Goal: Information Seeking & Learning: Understand process/instructions

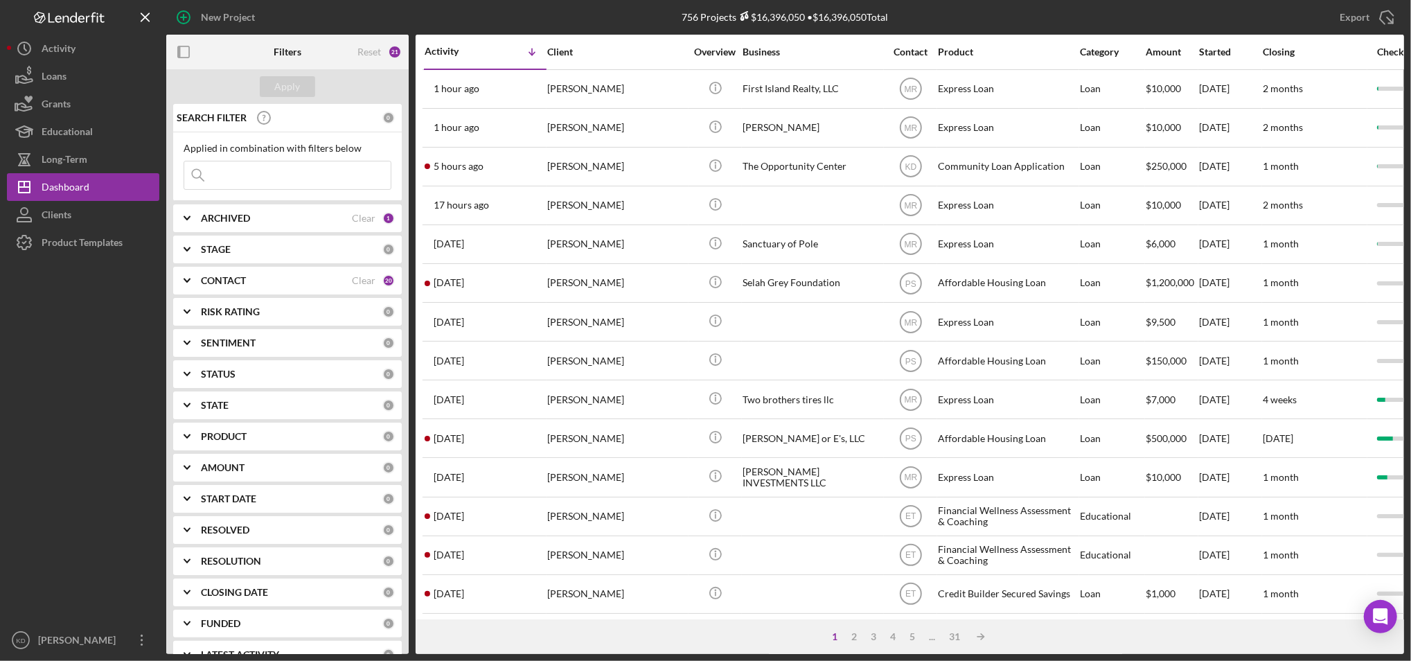
click at [1254, 15] on div "Export Icon/Export" at bounding box center [1197, 17] width 413 height 35
click at [173, 39] on icon "button" at bounding box center [183, 52] width 31 height 31
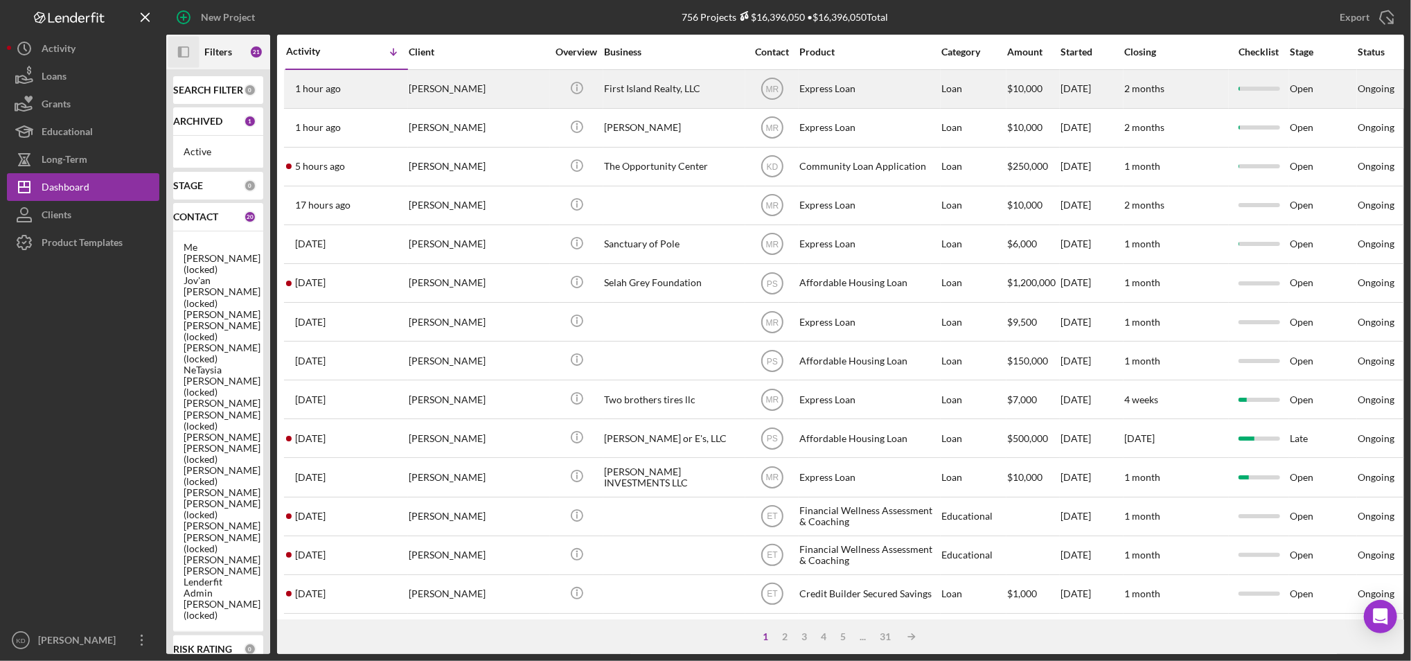
click at [447, 91] on div "[PERSON_NAME]" at bounding box center [478, 89] width 139 height 37
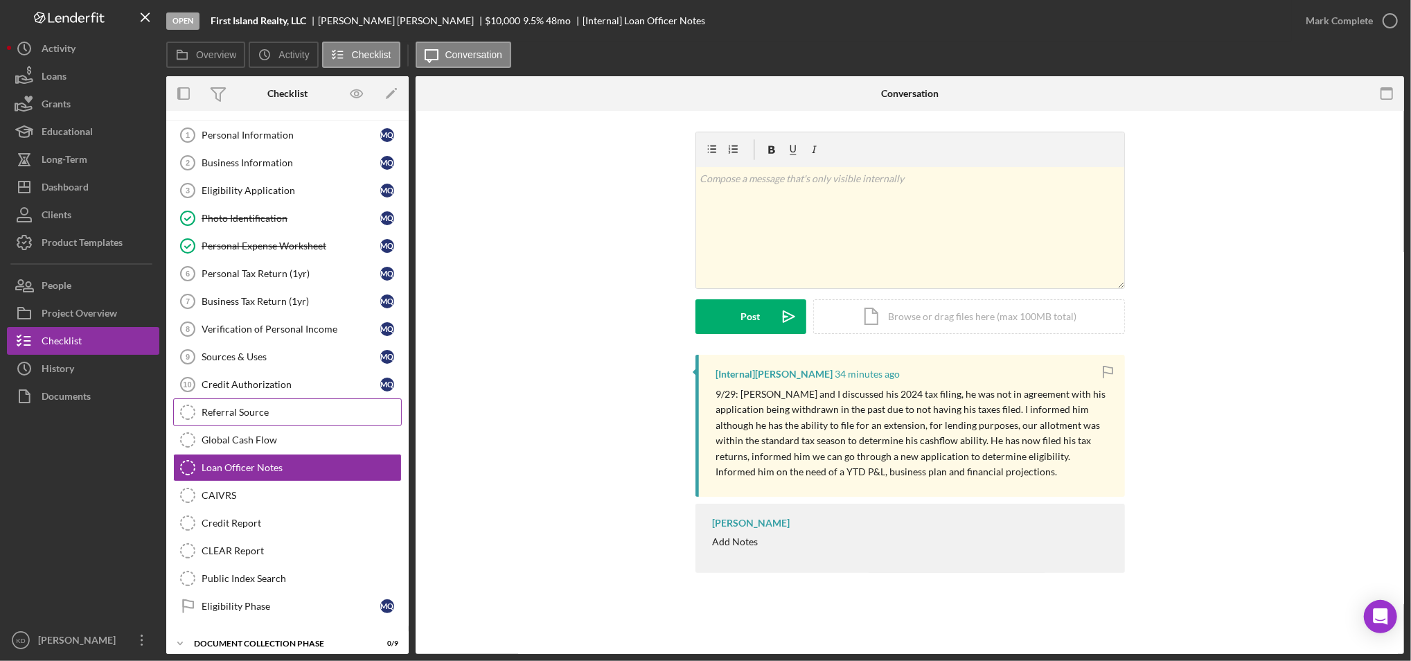
scroll to position [24, 0]
click at [360, 92] on icon "button" at bounding box center [357, 93] width 31 height 31
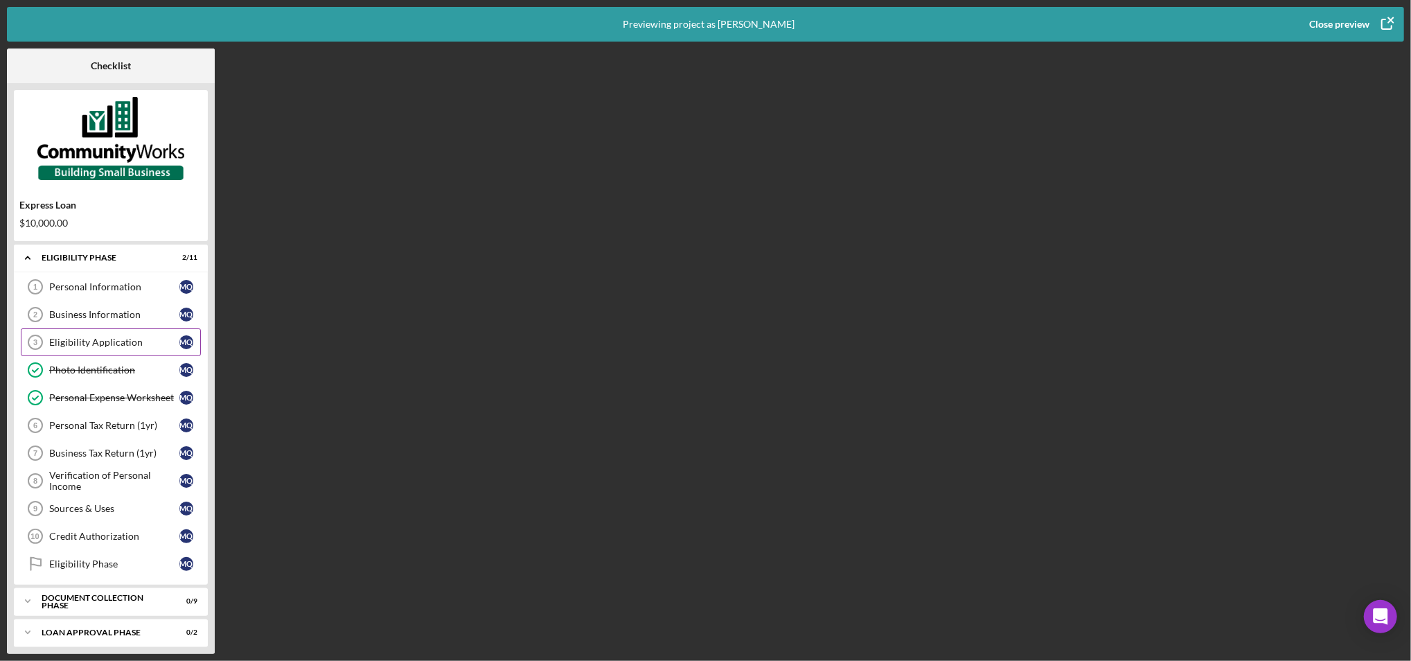
click at [85, 349] on div "Eligibility Application 3 Eligibility Application M Q" at bounding box center [111, 342] width 180 height 28
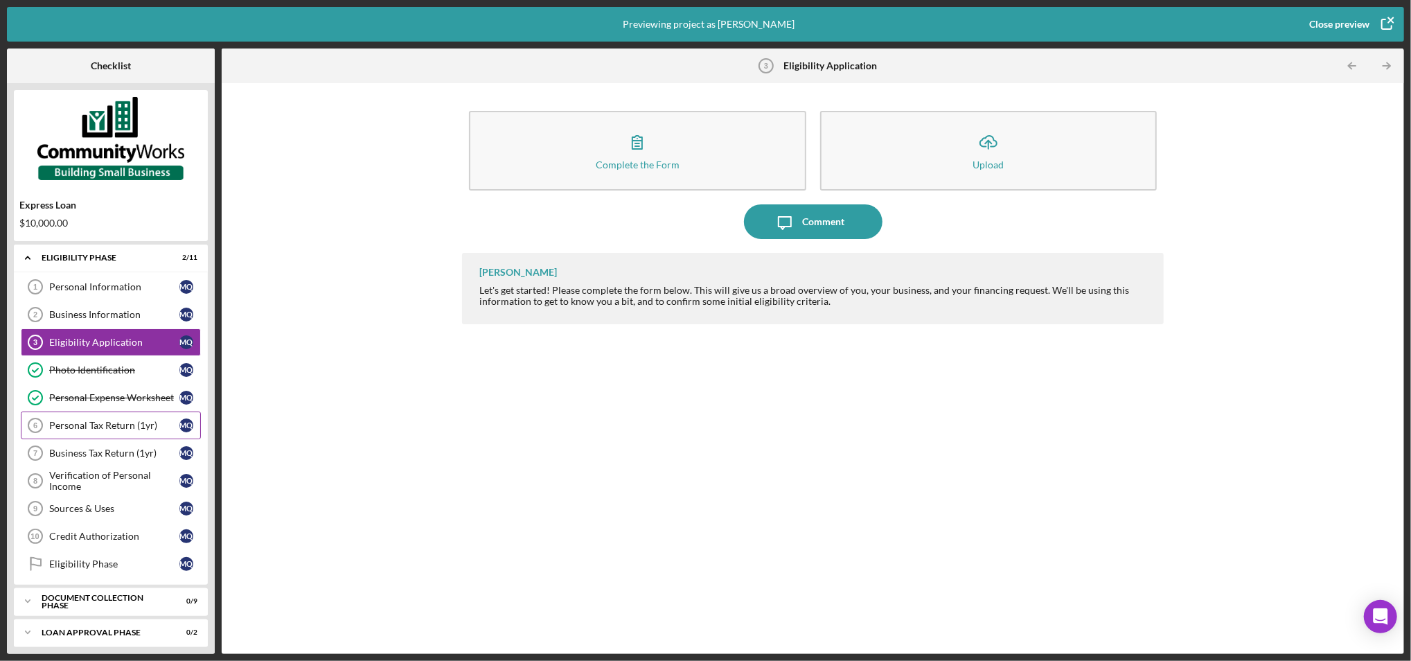
click at [122, 422] on div "Personal Tax Return (1yr)" at bounding box center [114, 425] width 130 height 11
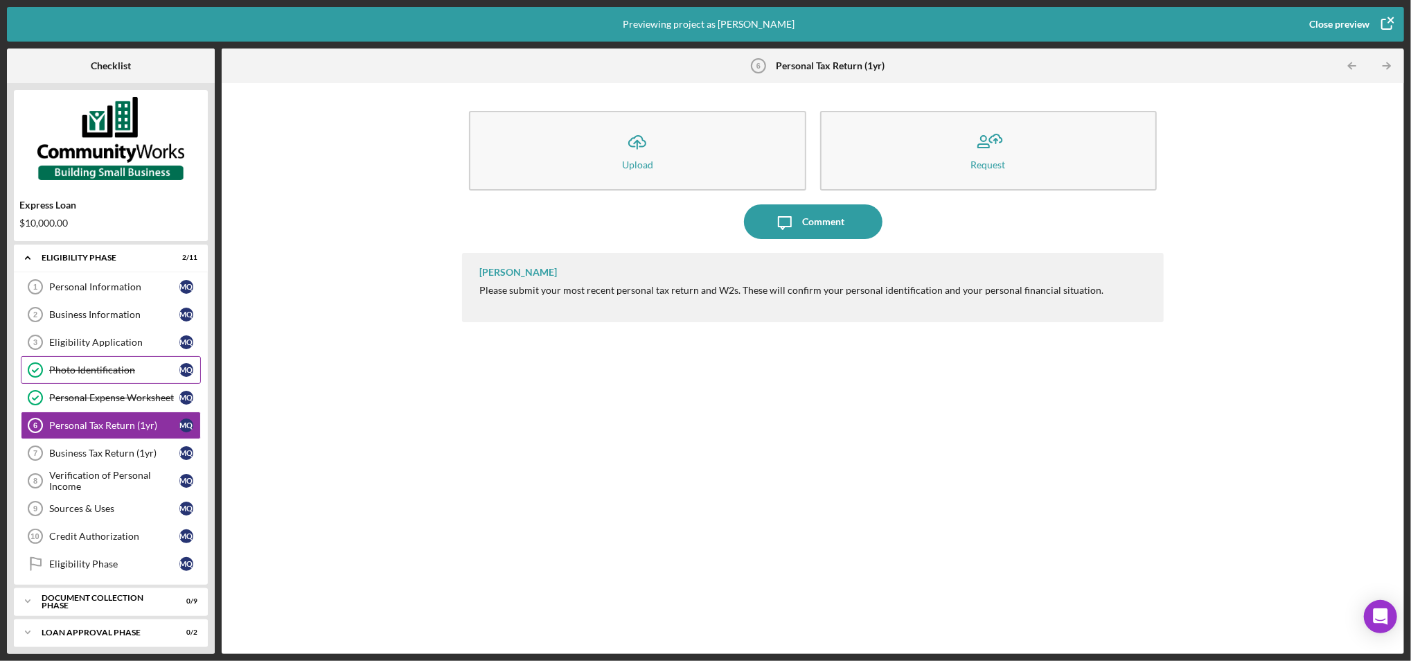
click at [132, 373] on div "Photo Identification" at bounding box center [114, 369] width 130 height 11
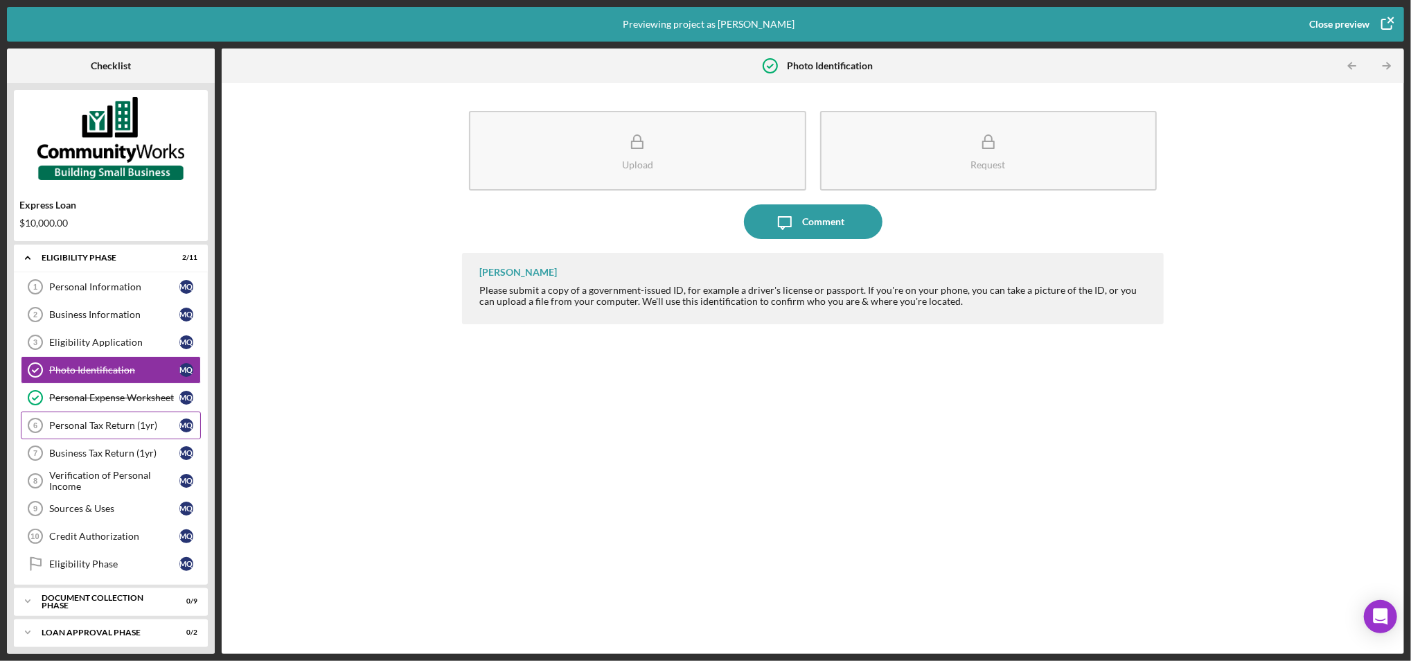
click at [137, 434] on div "Personal Tax Return (1yr) 6 Personal Tax Return (1yr) M Q" at bounding box center [111, 425] width 180 height 28
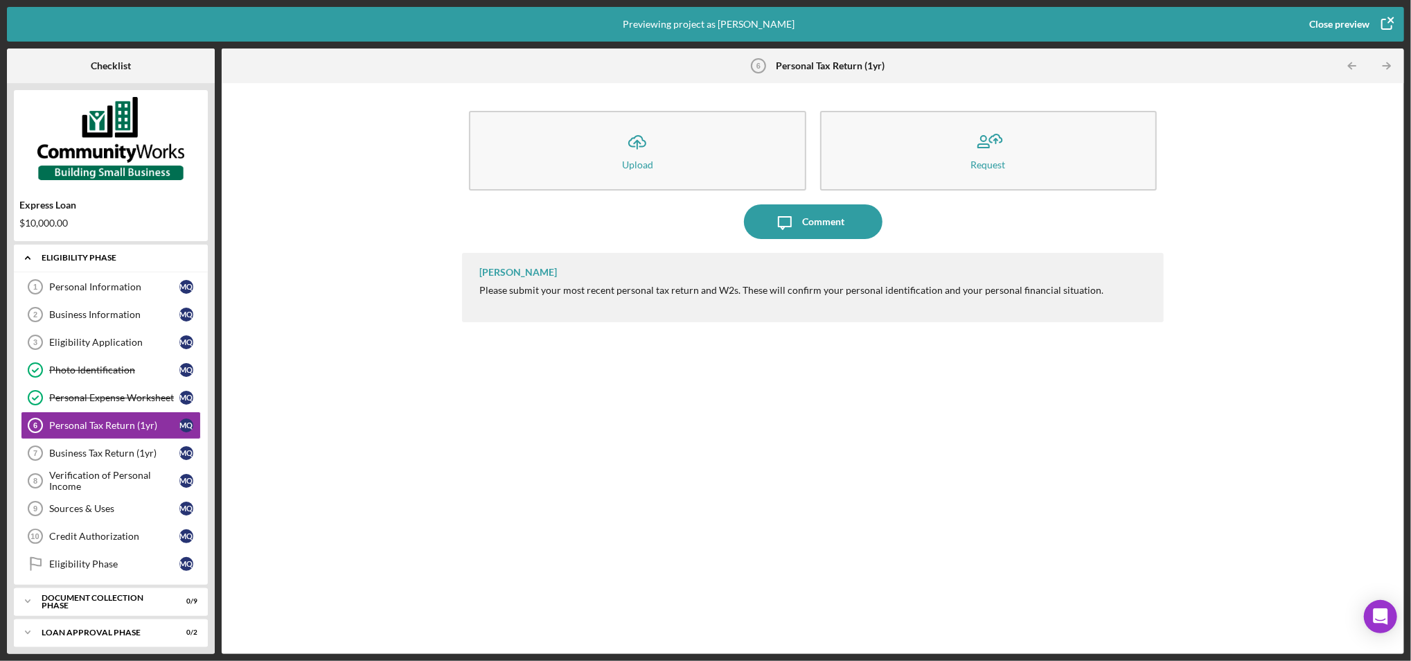
click at [34, 258] on icon "Icon/Expander" at bounding box center [28, 258] width 28 height 28
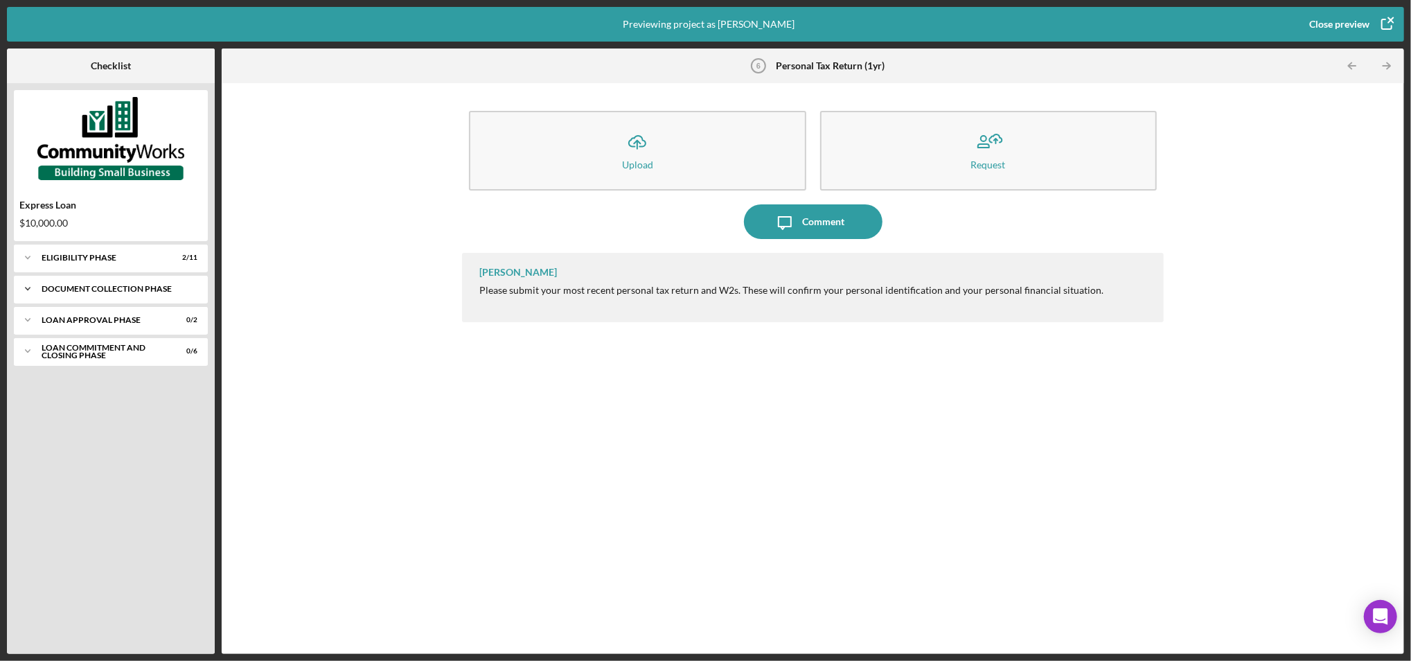
click at [117, 289] on div "Document Collection Phase" at bounding box center [116, 289] width 149 height 8
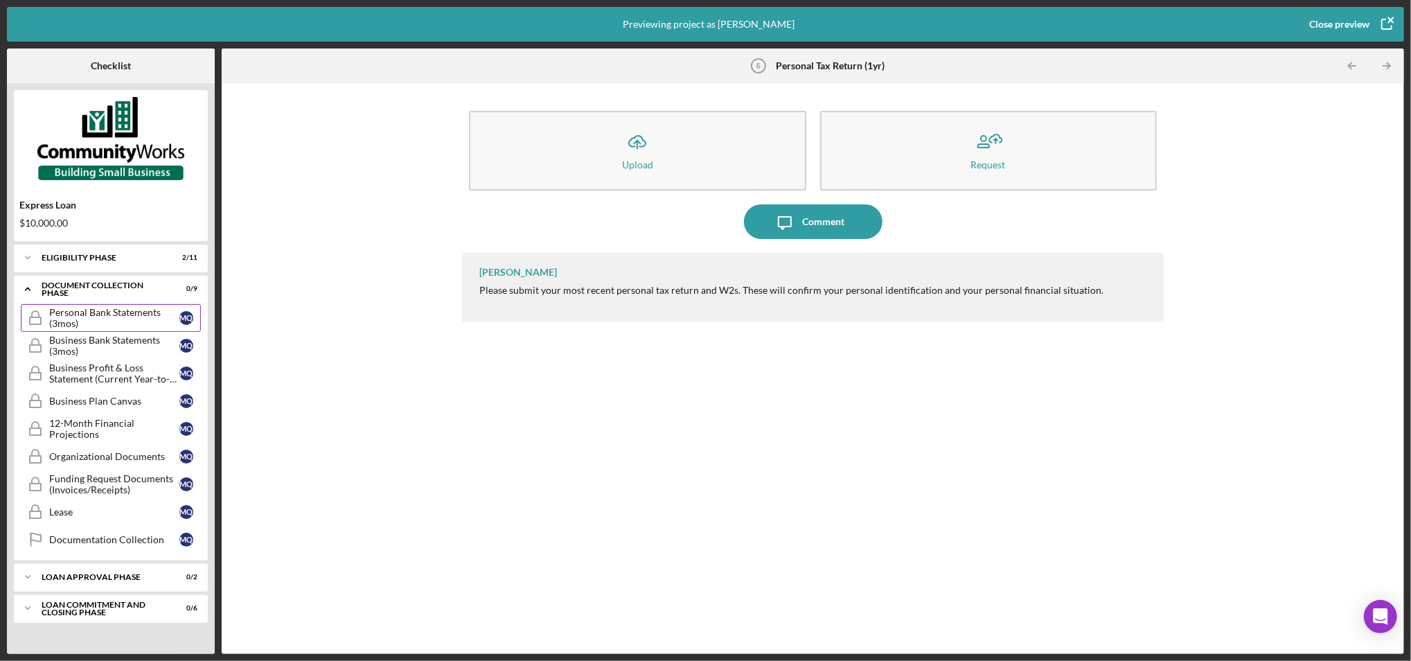
click at [114, 312] on div "Personal Bank Statements (3mos)" at bounding box center [114, 318] width 130 height 22
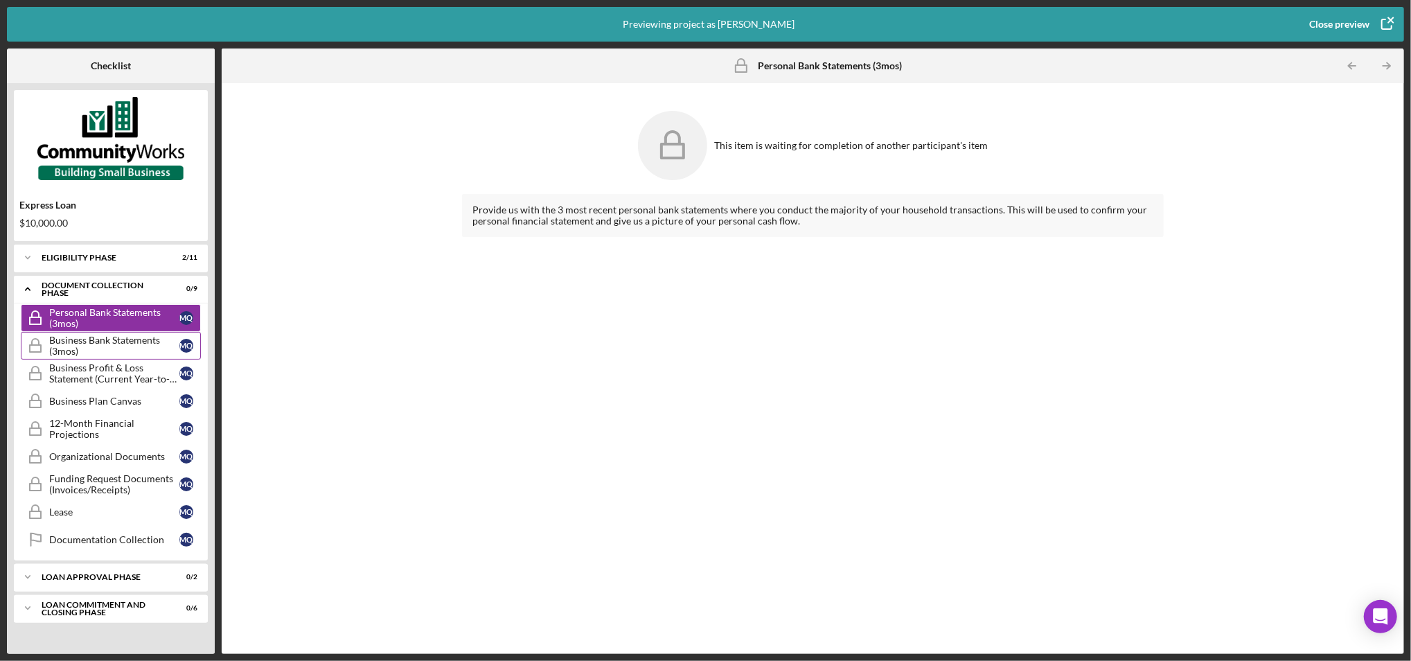
click at [91, 339] on div "Business Bank Statements (3mos)" at bounding box center [114, 346] width 130 height 22
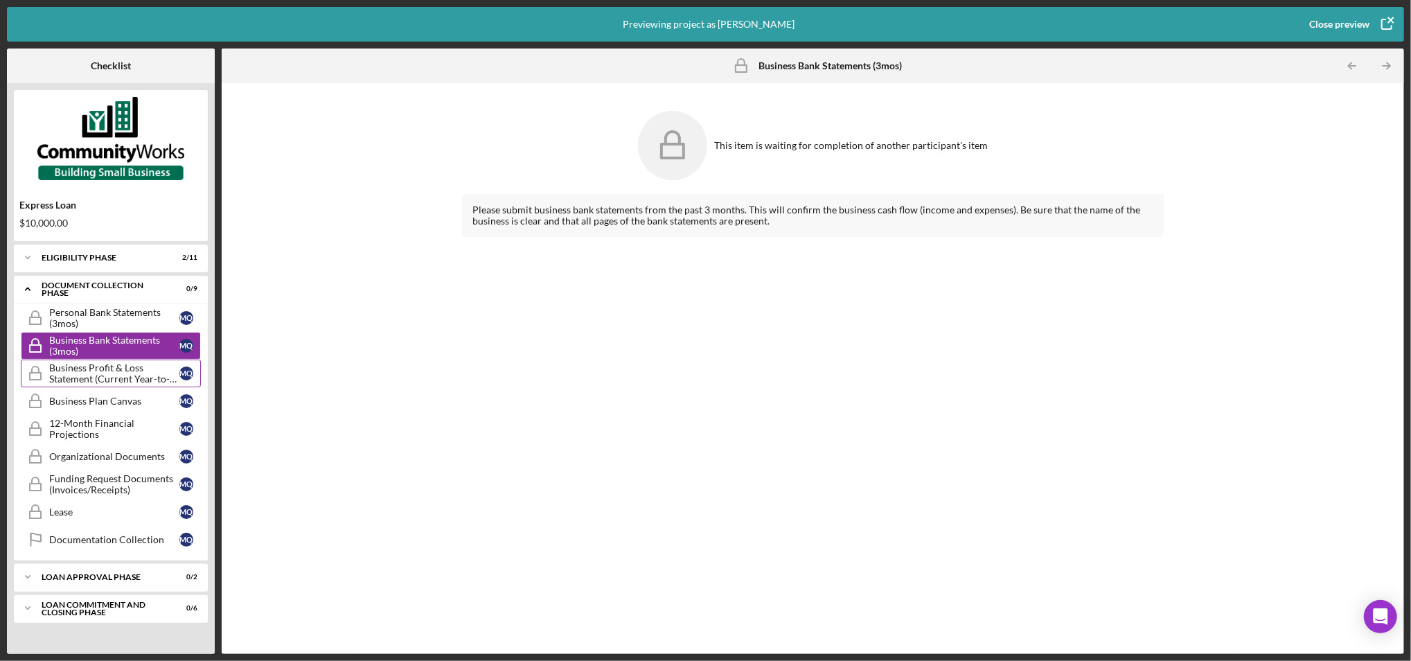
click at [104, 369] on div "Business Profit & Loss Statement (Current Year-to-Date)" at bounding box center [114, 373] width 130 height 22
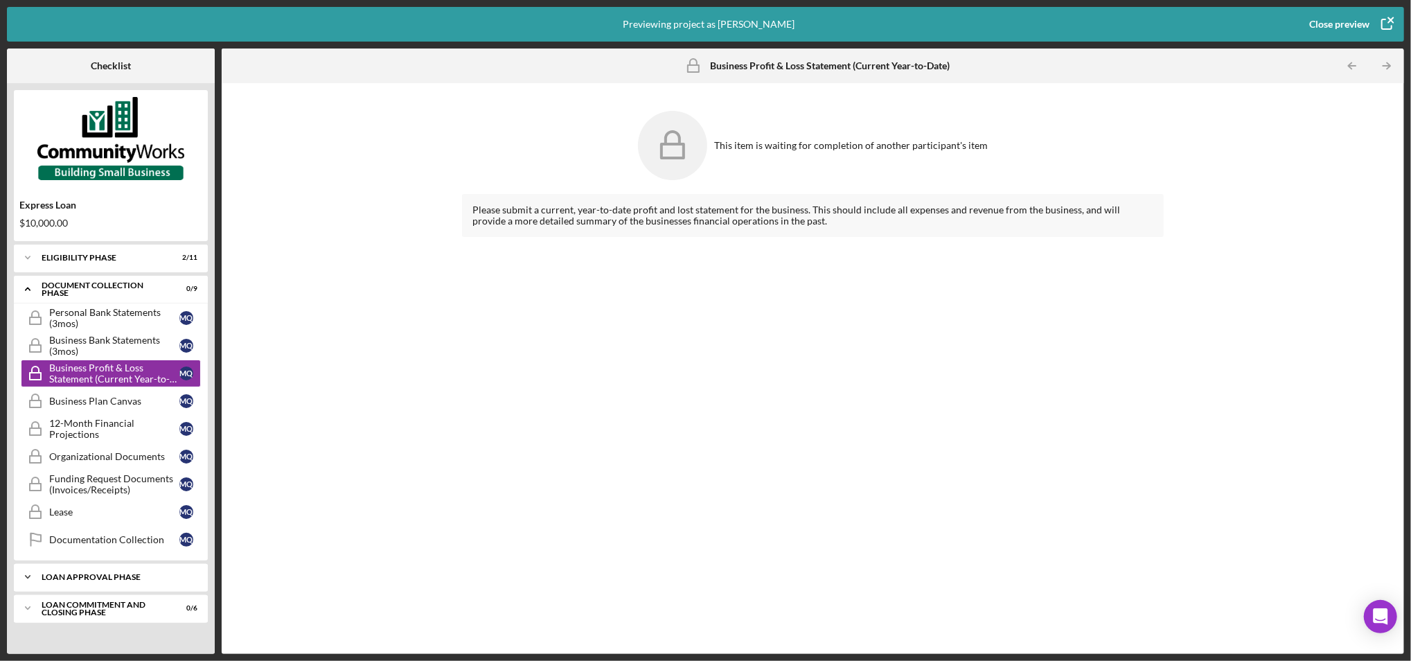
click at [127, 580] on div "Loan Approval Phase" at bounding box center [116, 577] width 149 height 8
click at [130, 399] on div "Business Plan Canvas" at bounding box center [114, 401] width 130 height 11
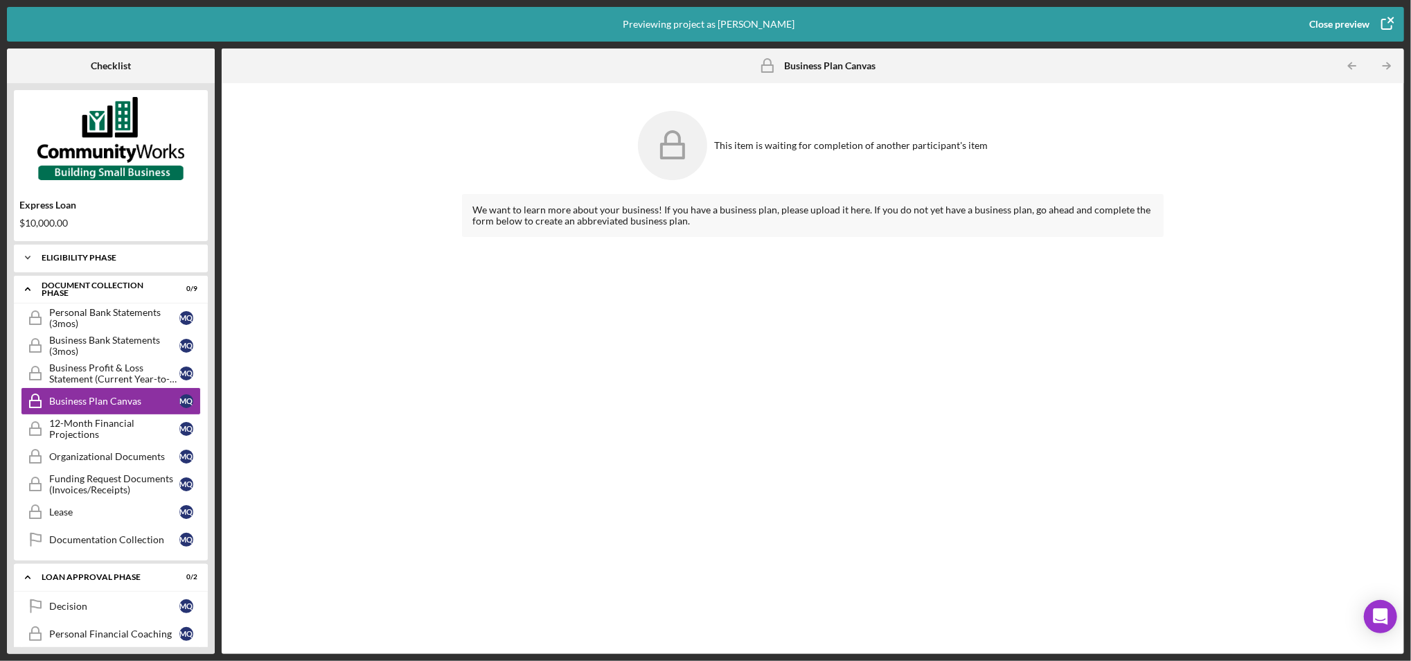
click at [52, 263] on div "Icon/Expander Eligibility Phase 2 / 11" at bounding box center [111, 258] width 194 height 28
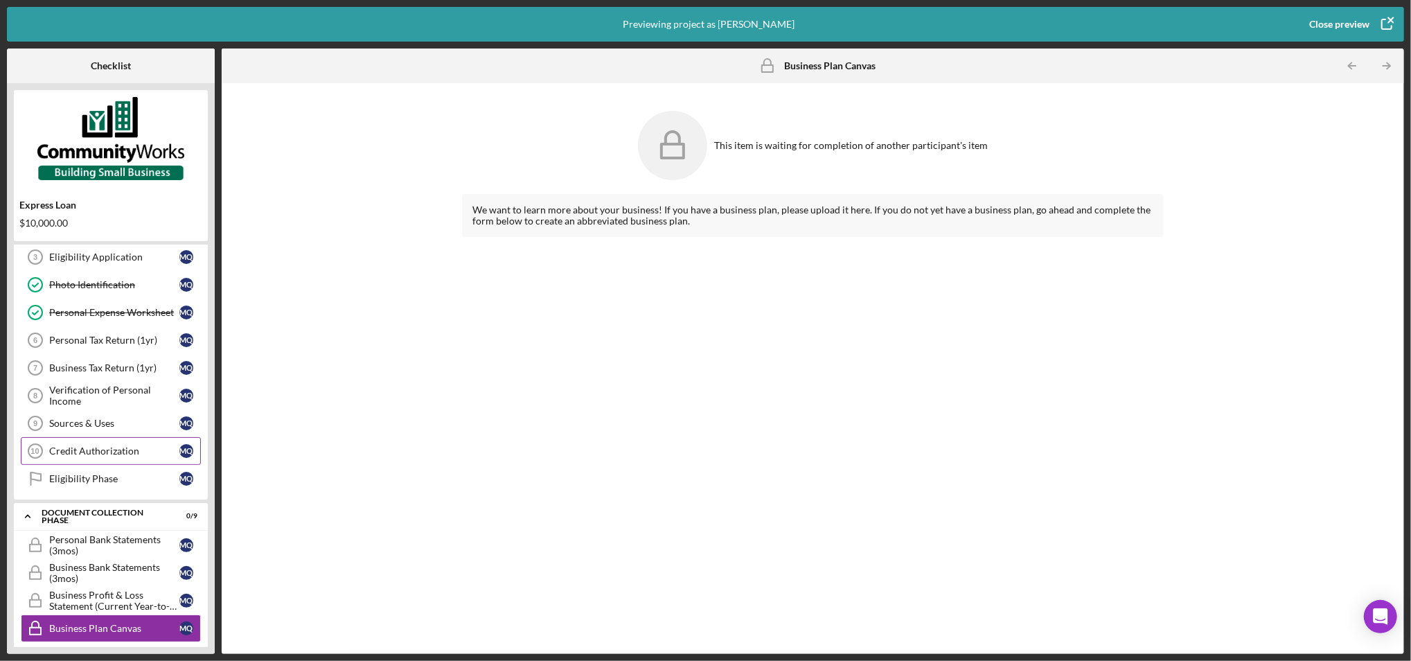
scroll to position [85, 0]
click at [111, 312] on div "Personal Expense Worksheet" at bounding box center [114, 313] width 130 height 11
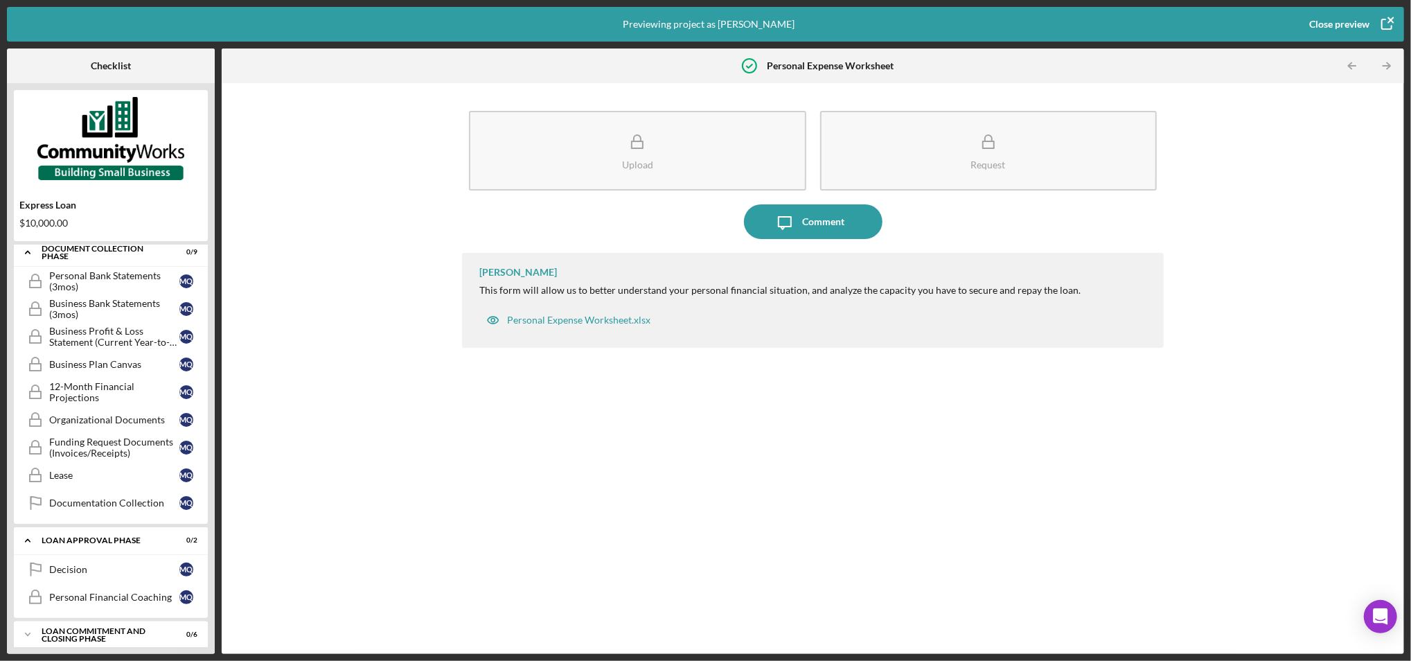
scroll to position [351, 0]
click at [1385, 26] on icon "button" at bounding box center [1386, 24] width 35 height 35
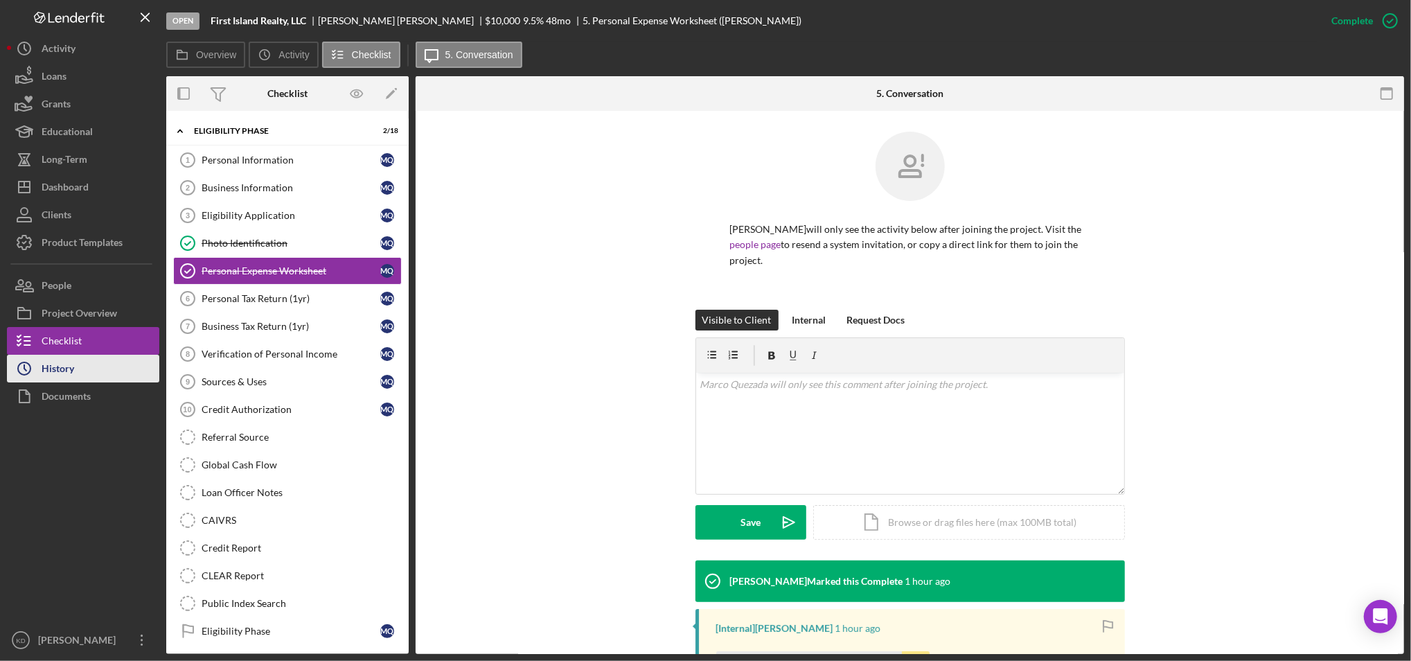
click at [76, 369] on button "Icon/History History" at bounding box center [83, 369] width 152 height 28
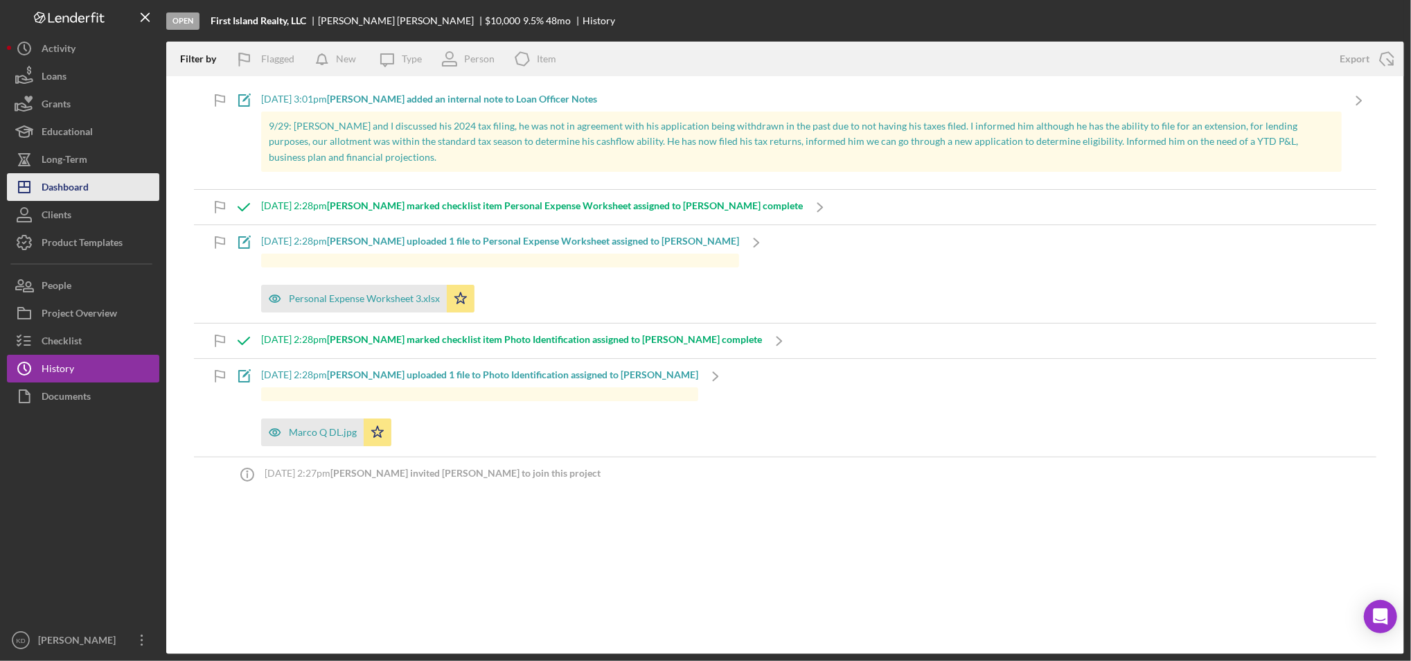
click at [89, 183] on button "Icon/Dashboard Dashboard" at bounding box center [83, 187] width 152 height 28
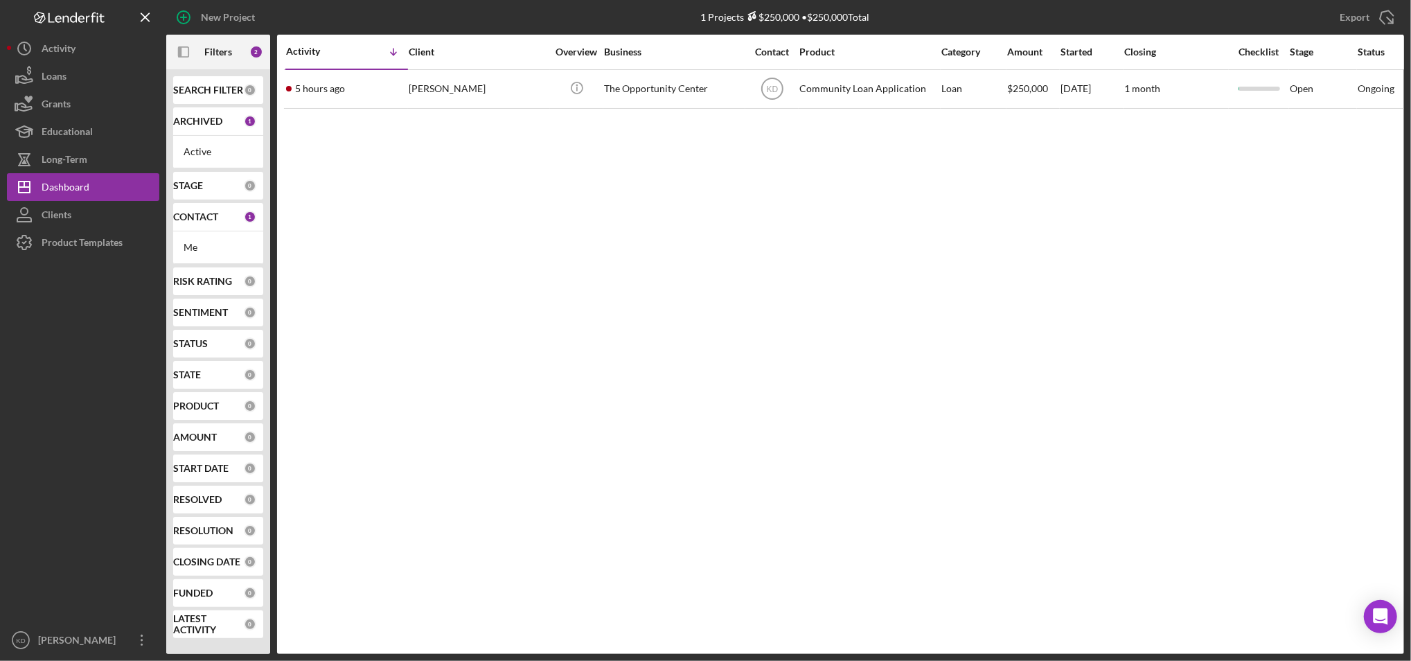
click at [201, 211] on b "CONTACT" at bounding box center [195, 216] width 45 height 11
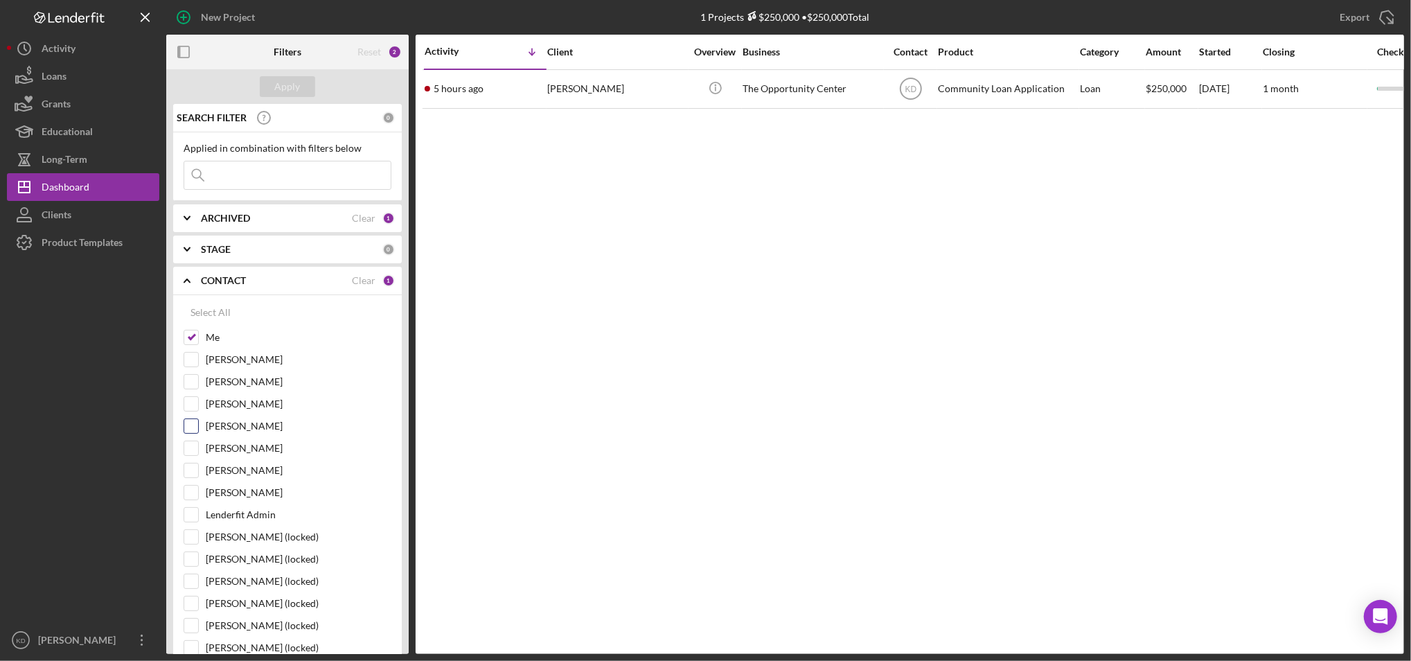
click at [189, 425] on input "[PERSON_NAME]" at bounding box center [191, 426] width 14 height 14
checkbox input "true"
click at [297, 85] on div "Apply" at bounding box center [288, 86] width 26 height 21
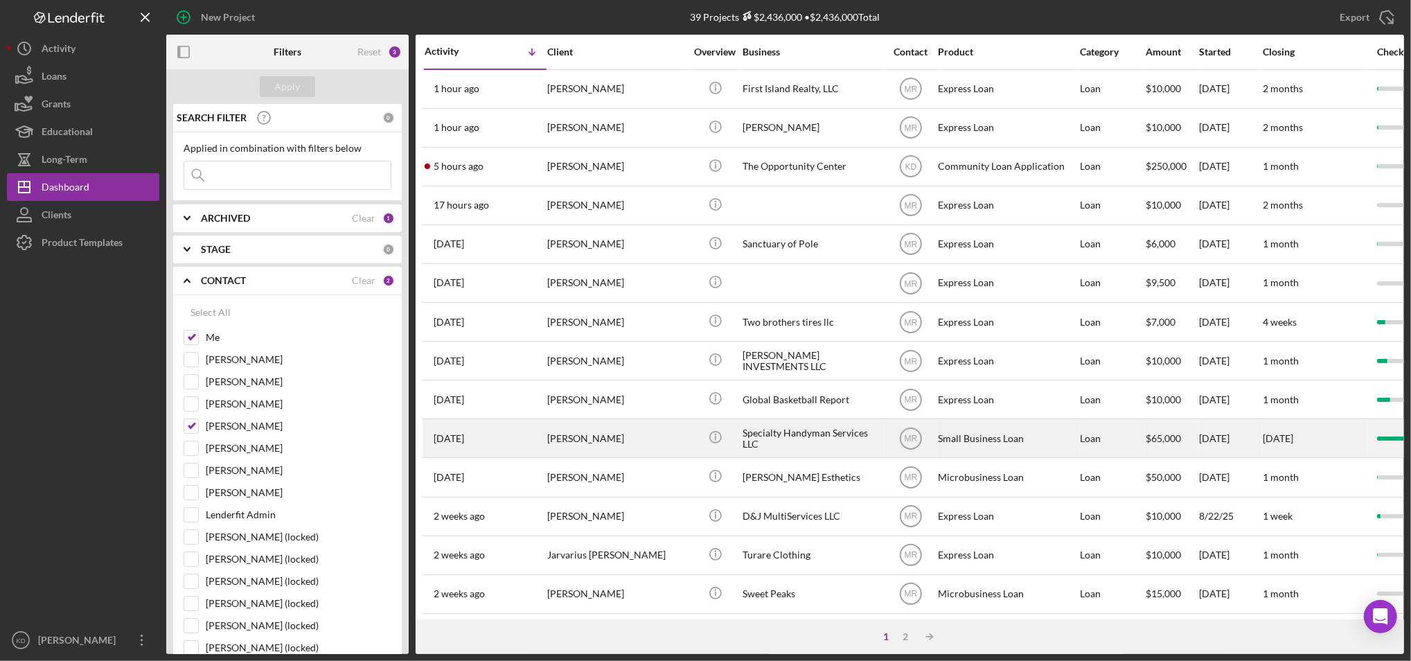
click at [614, 445] on div "[PERSON_NAME]" at bounding box center [616, 438] width 139 height 37
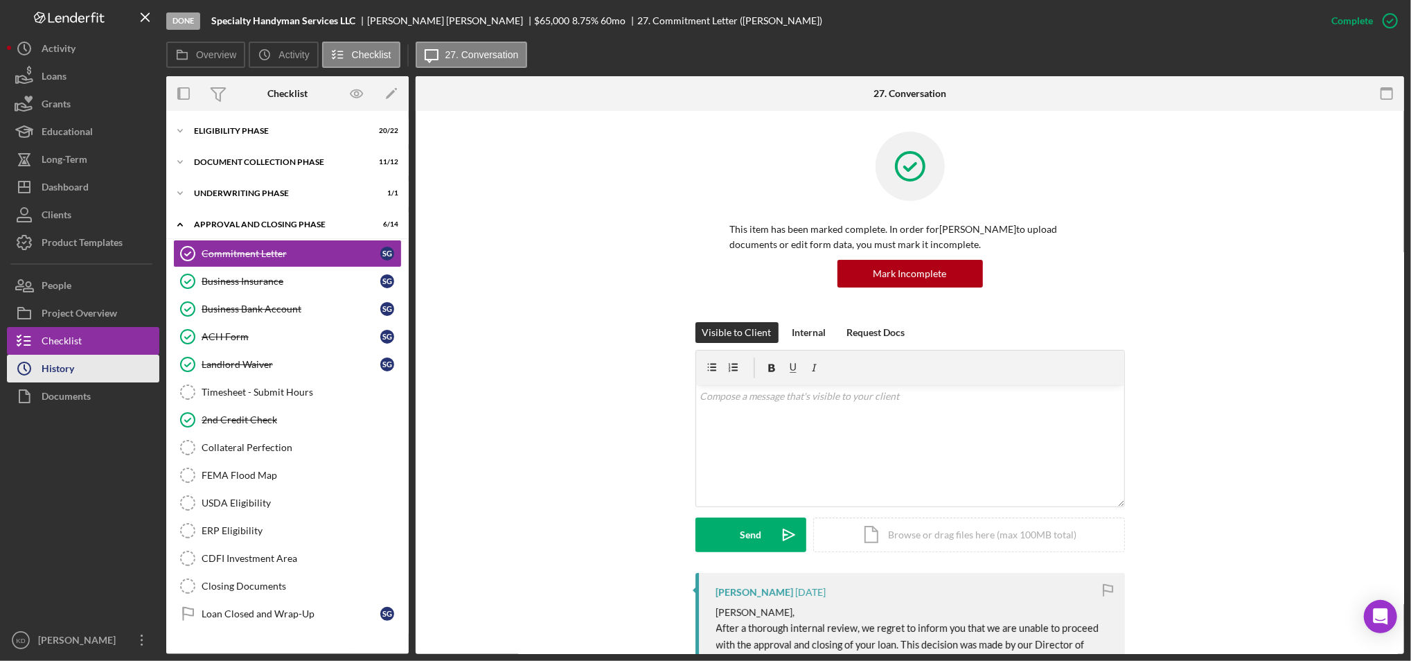
click at [72, 366] on div "History" at bounding box center [58, 370] width 33 height 31
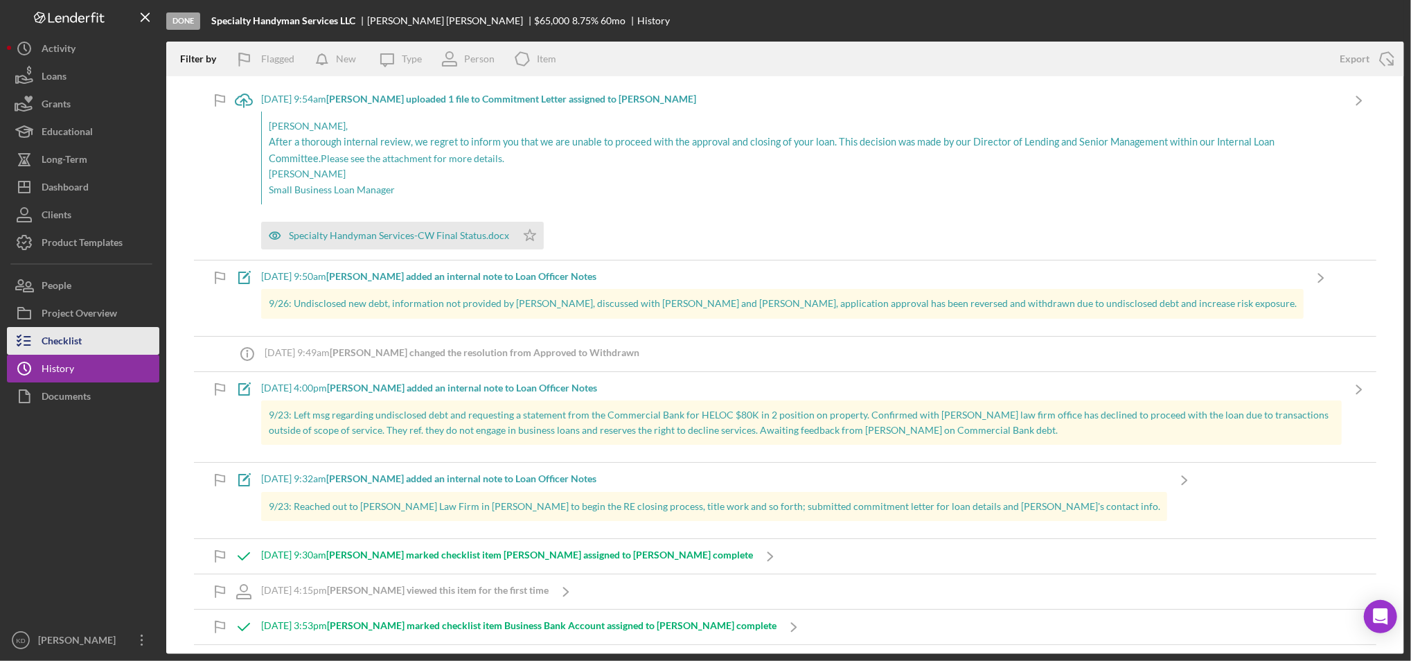
click at [100, 340] on button "Checklist" at bounding box center [83, 341] width 152 height 28
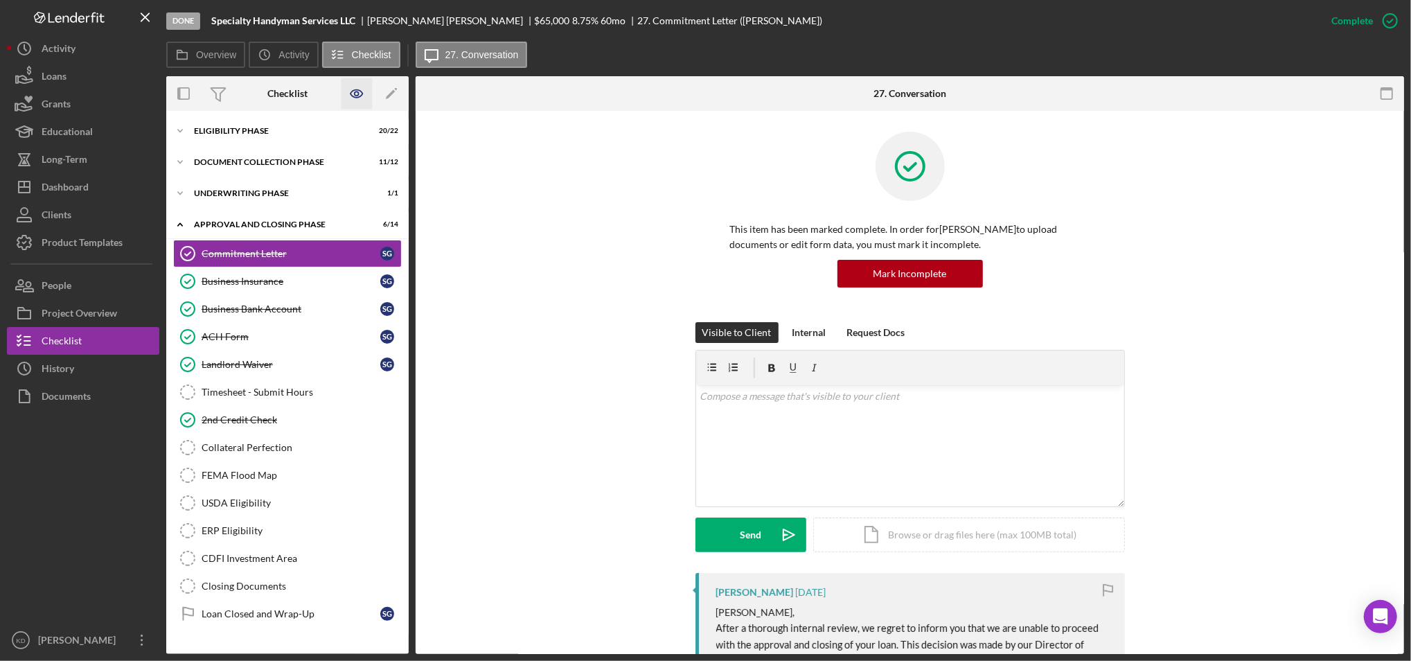
click at [353, 96] on icon "button" at bounding box center [357, 94] width 12 height 8
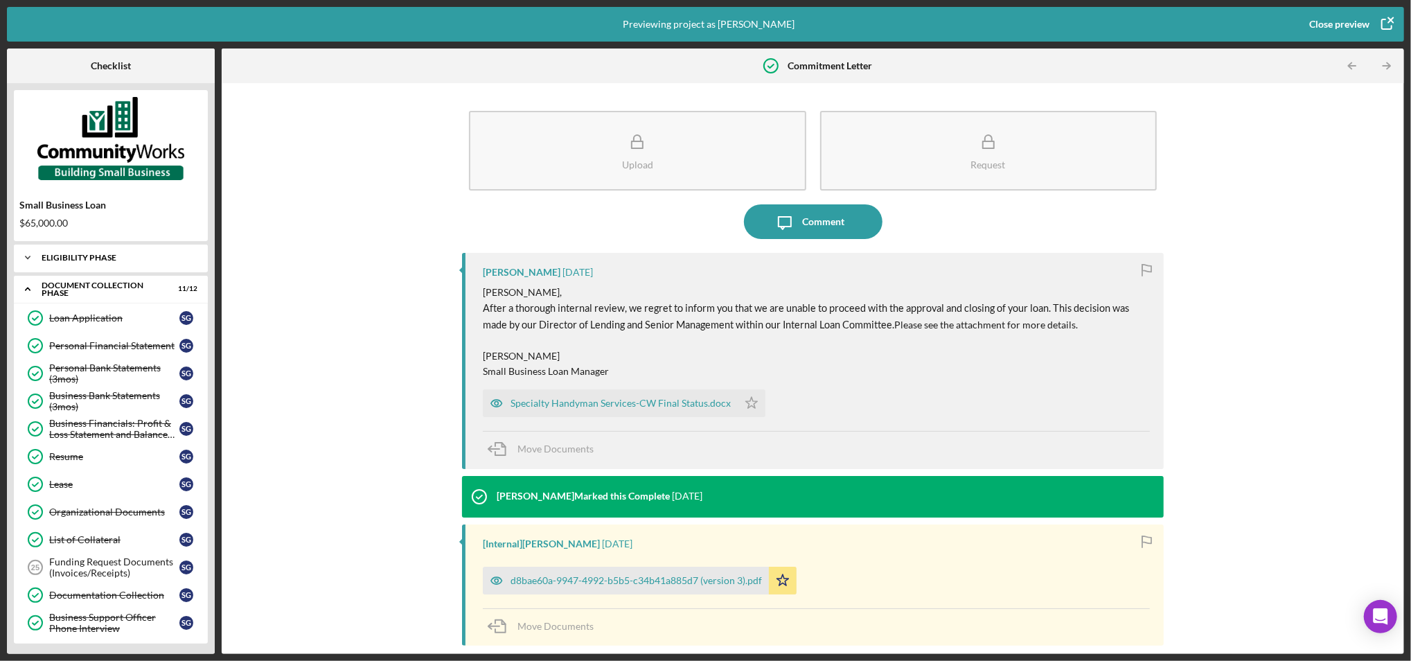
click at [38, 264] on icon "Icon/Expander" at bounding box center [28, 258] width 28 height 28
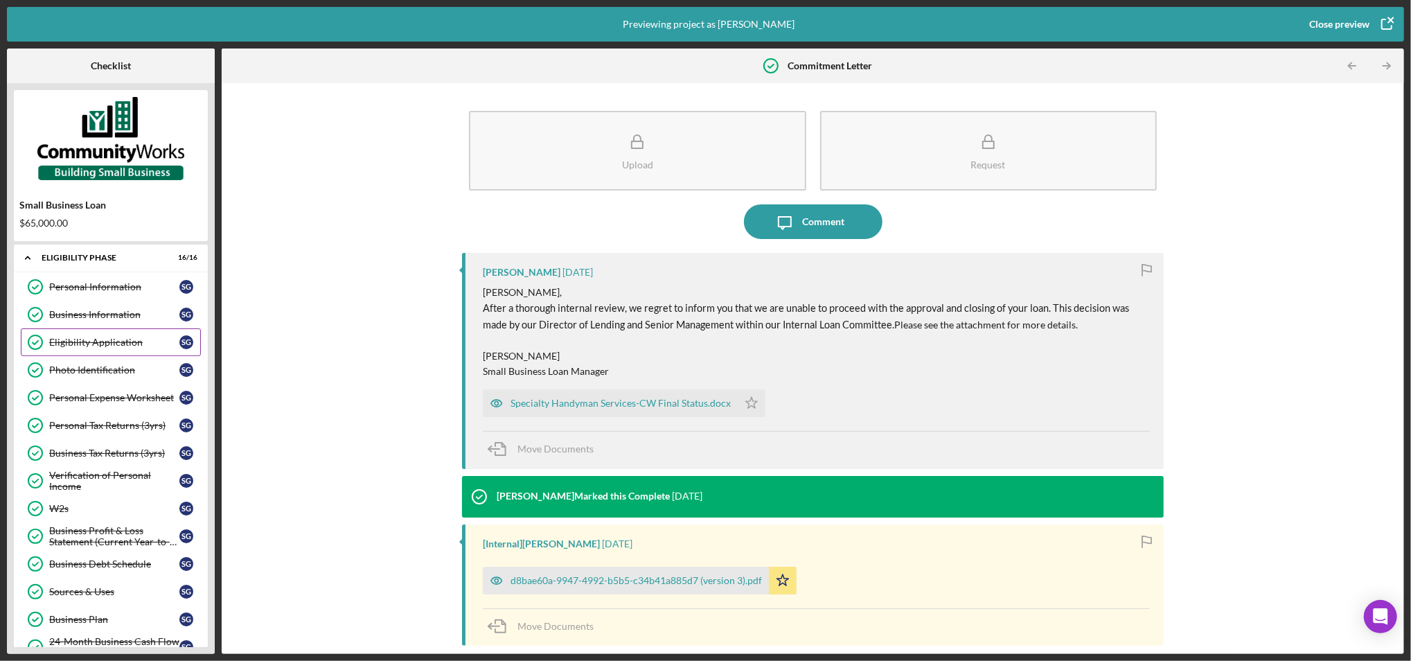
click at [95, 340] on div "Eligibility Application" at bounding box center [114, 342] width 130 height 11
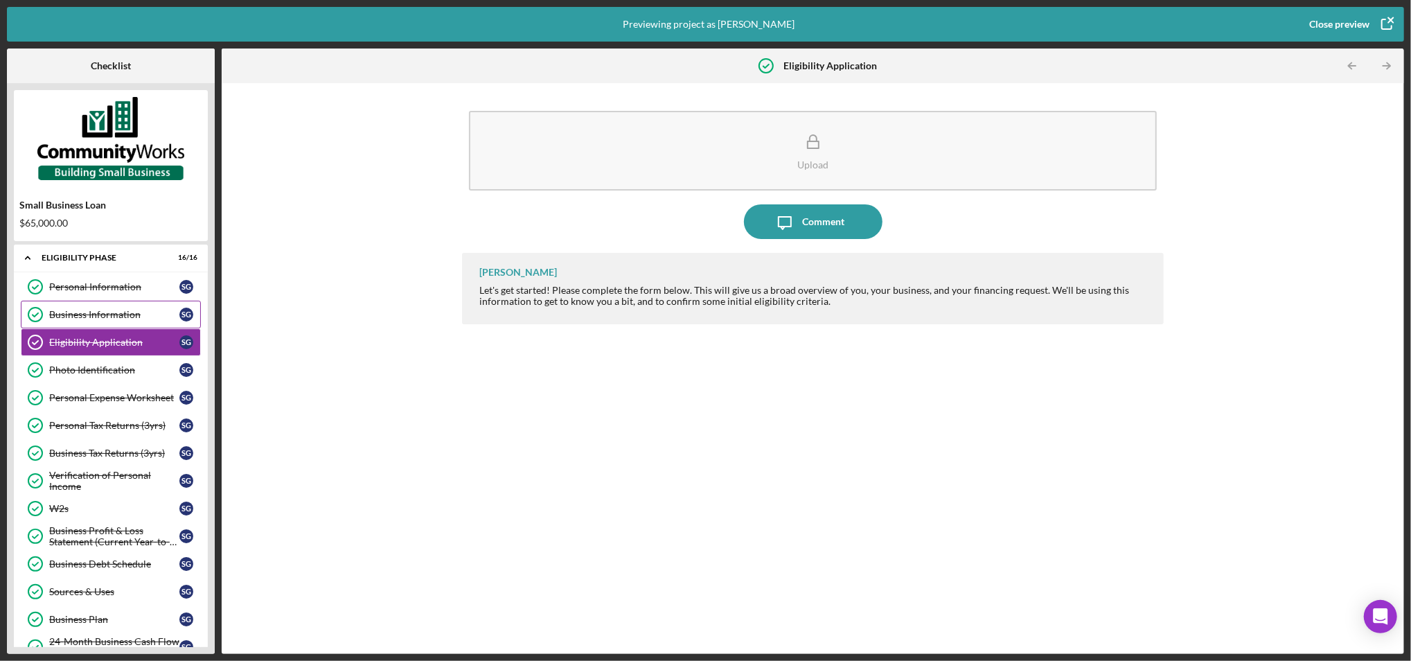
click at [95, 312] on div "Business Information" at bounding box center [114, 314] width 130 height 11
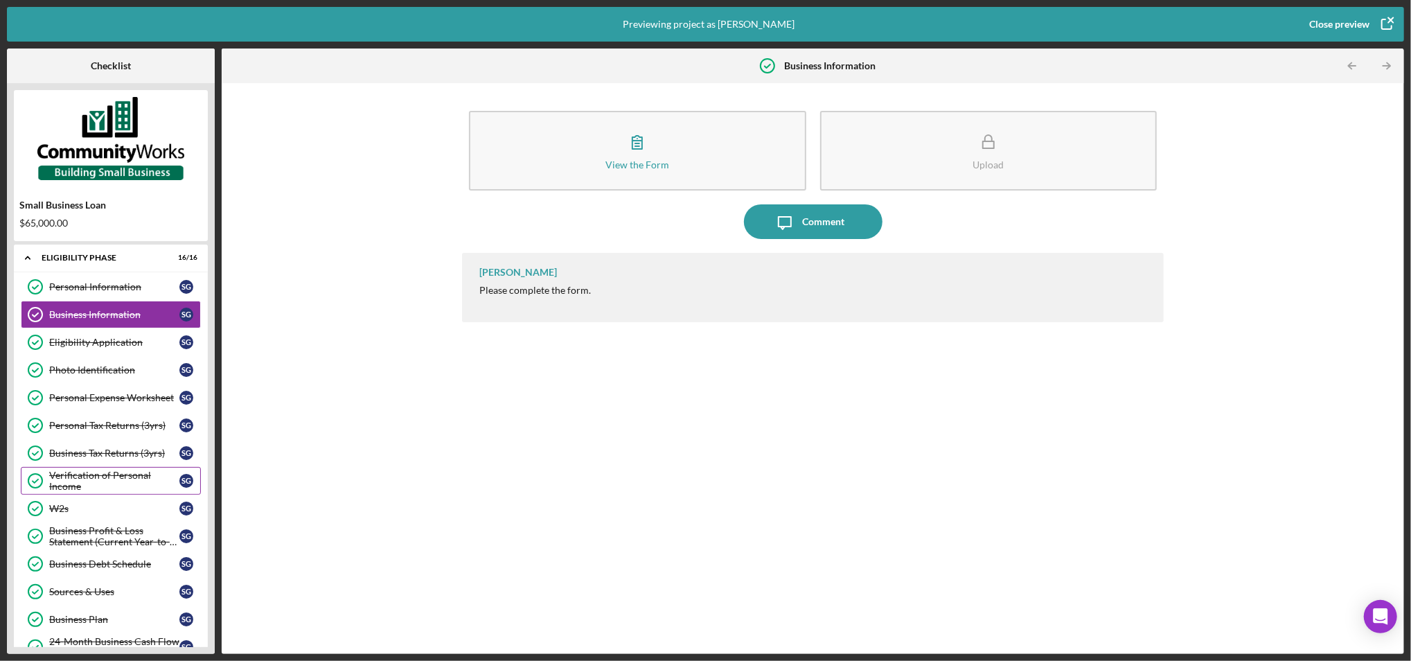
click at [115, 471] on div "Verification of Personal Income" at bounding box center [114, 481] width 130 height 22
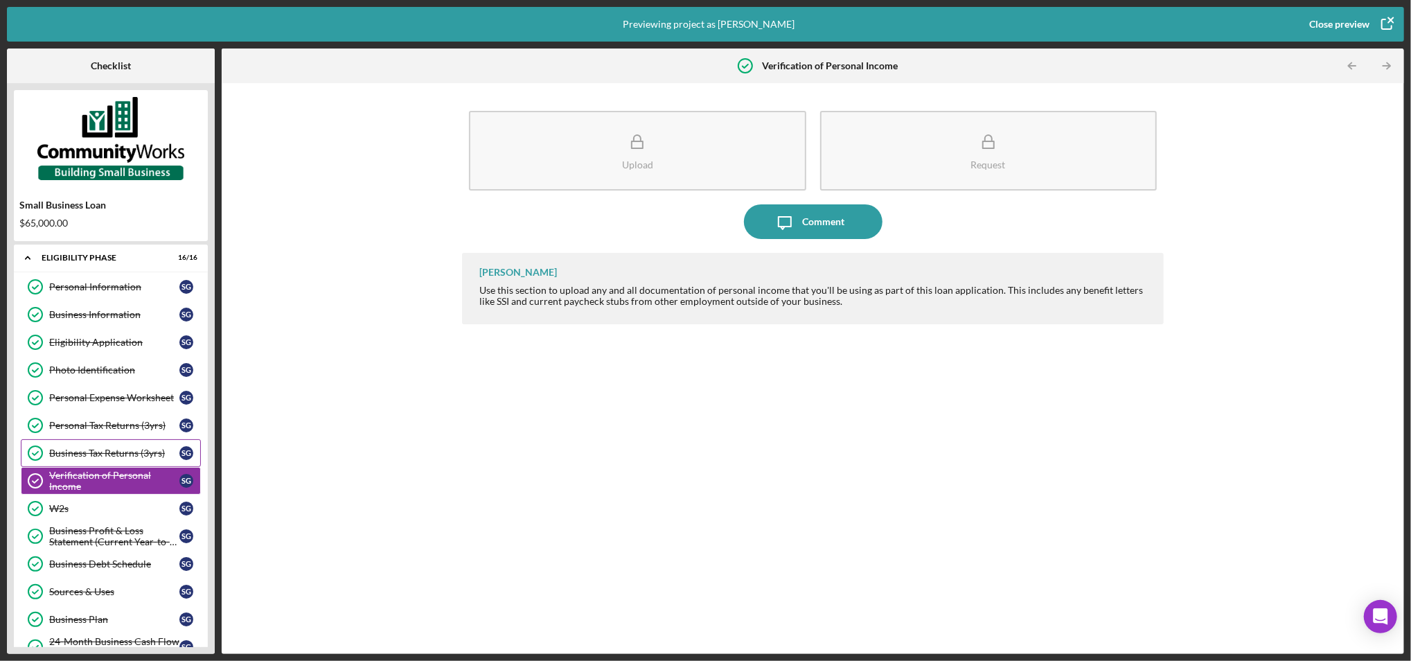
click at [127, 441] on div "Business Tax Returns (3yrs) Business Tax Returns (3yrs) S G" at bounding box center [111, 453] width 180 height 28
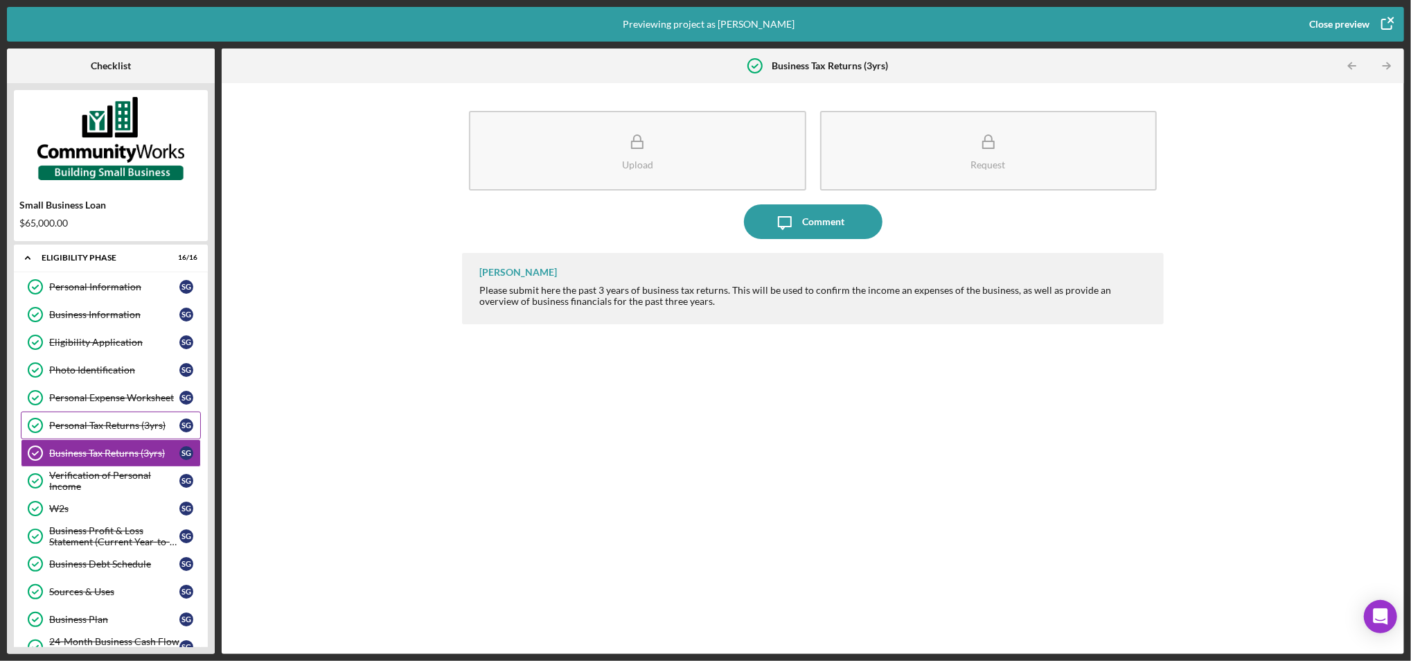
click at [113, 427] on div "Personal Tax Returns (3yrs)" at bounding box center [114, 425] width 130 height 11
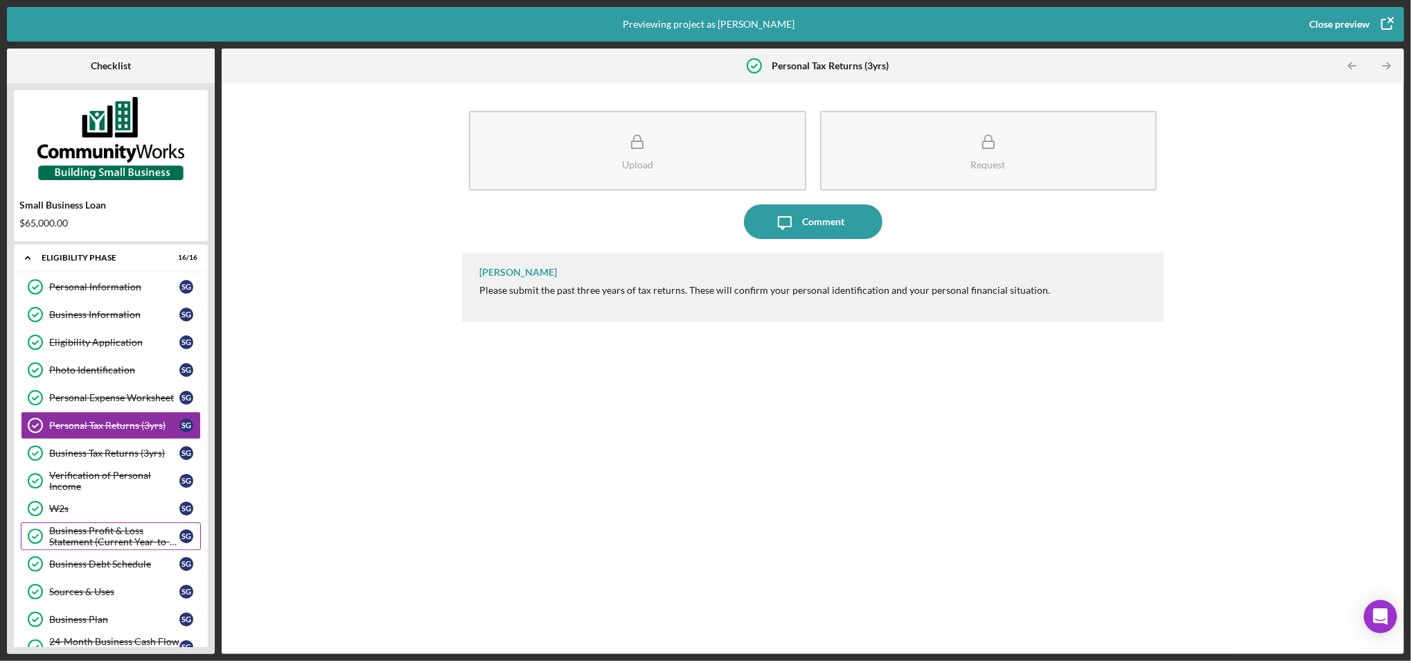
scroll to position [140, 0]
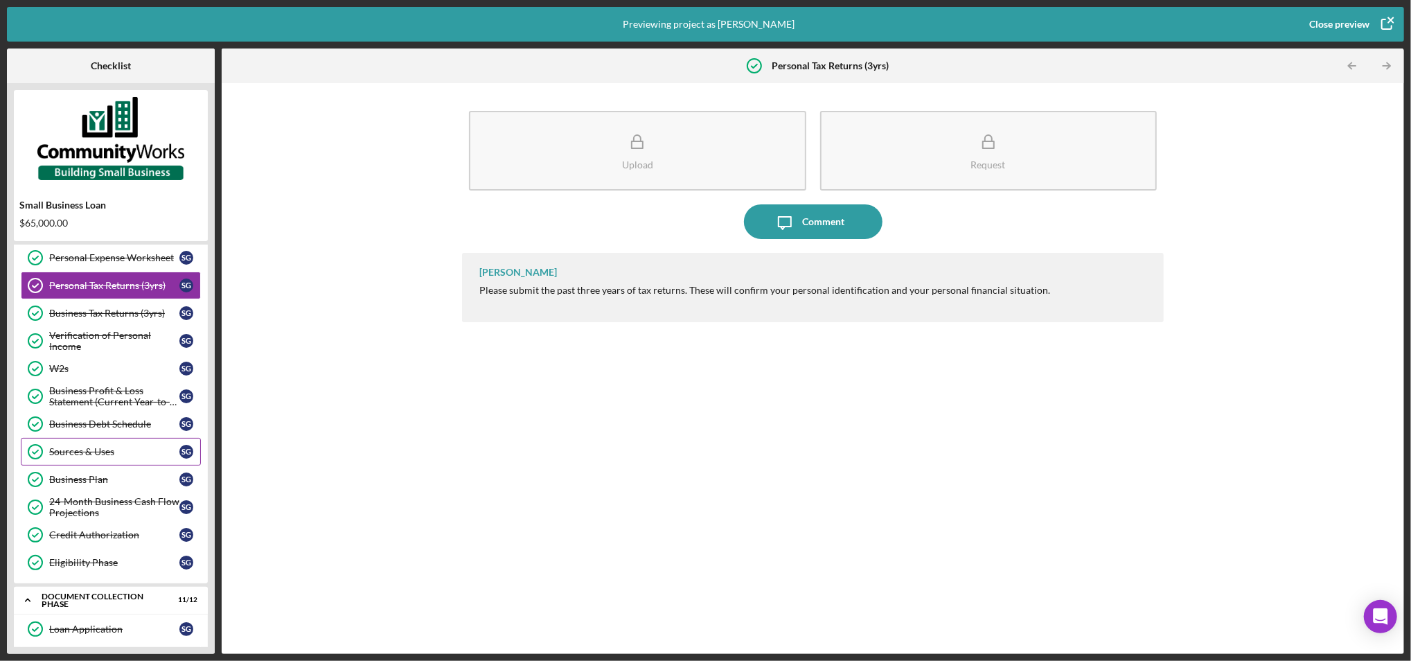
click at [97, 459] on div "Sources & Uses Sources & Uses S G" at bounding box center [111, 452] width 180 height 28
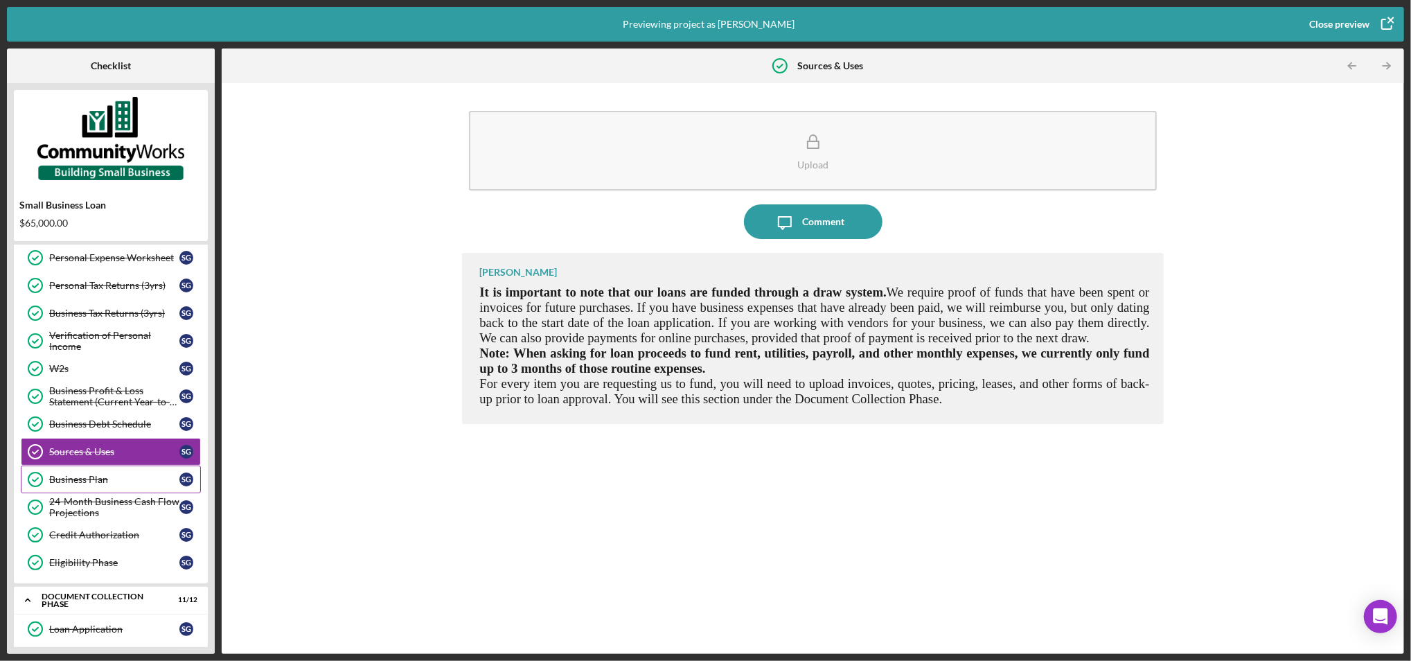
click at [89, 481] on div "Business Plan" at bounding box center [114, 479] width 130 height 11
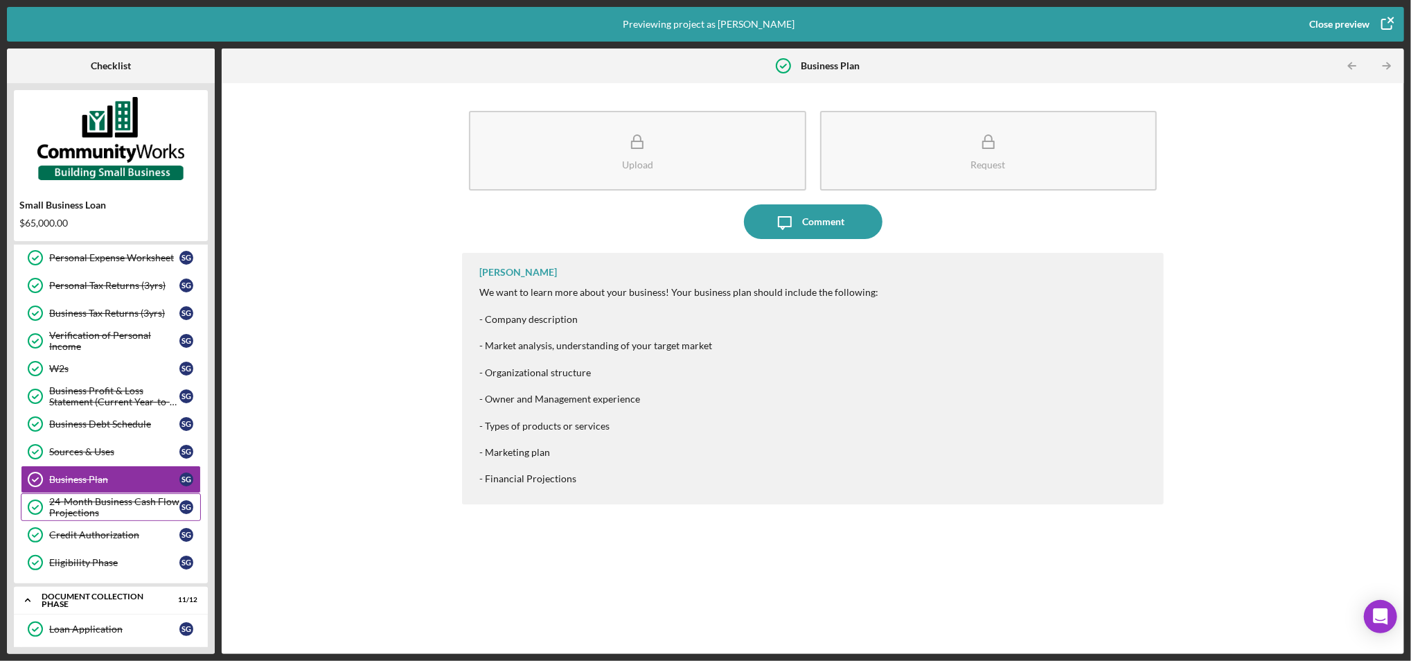
click at [96, 513] on div "24-Month Business Cash Flow Projections" at bounding box center [114, 507] width 130 height 22
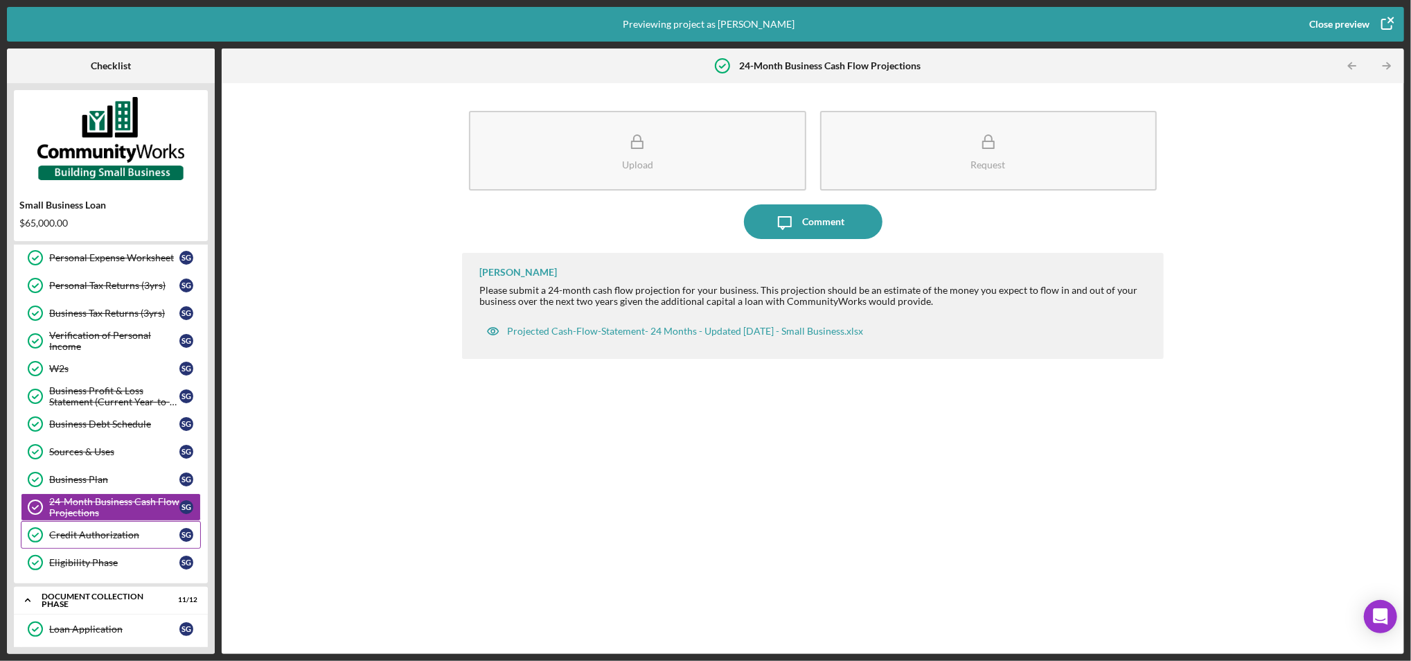
click at [105, 538] on div "Credit Authorization" at bounding box center [114, 534] width 130 height 11
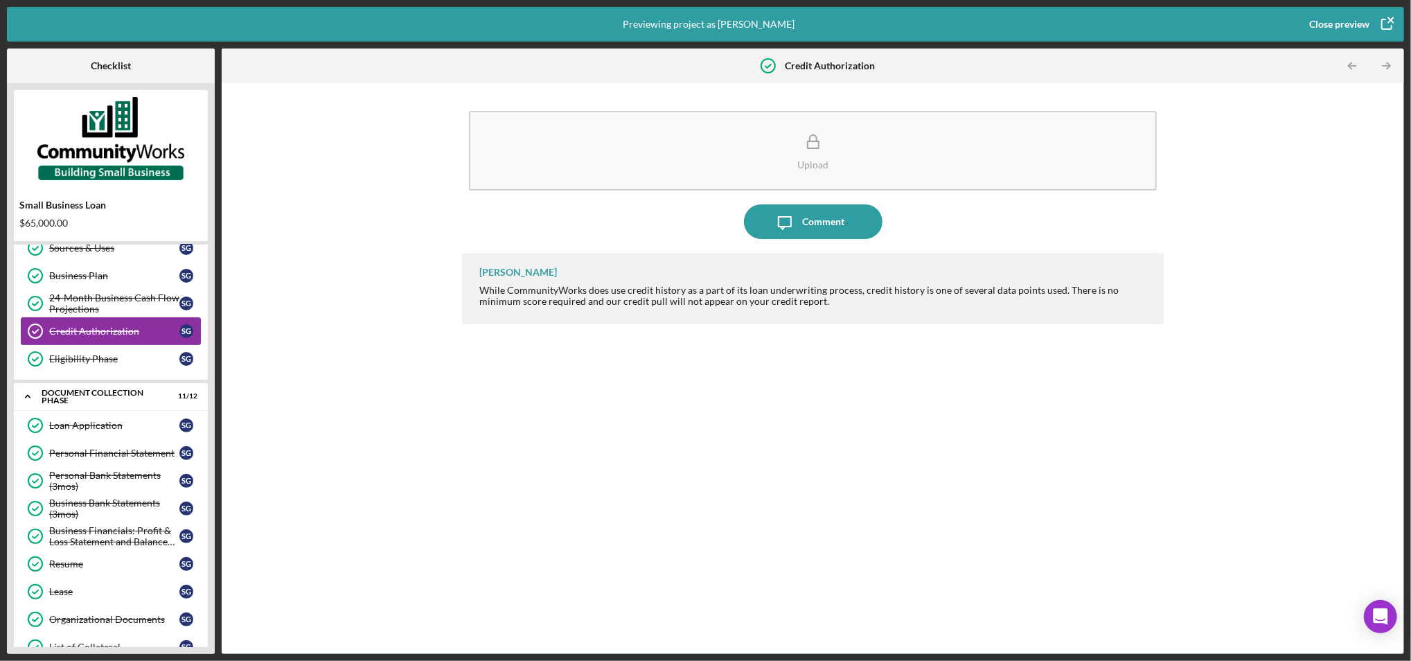
scroll to position [359, 0]
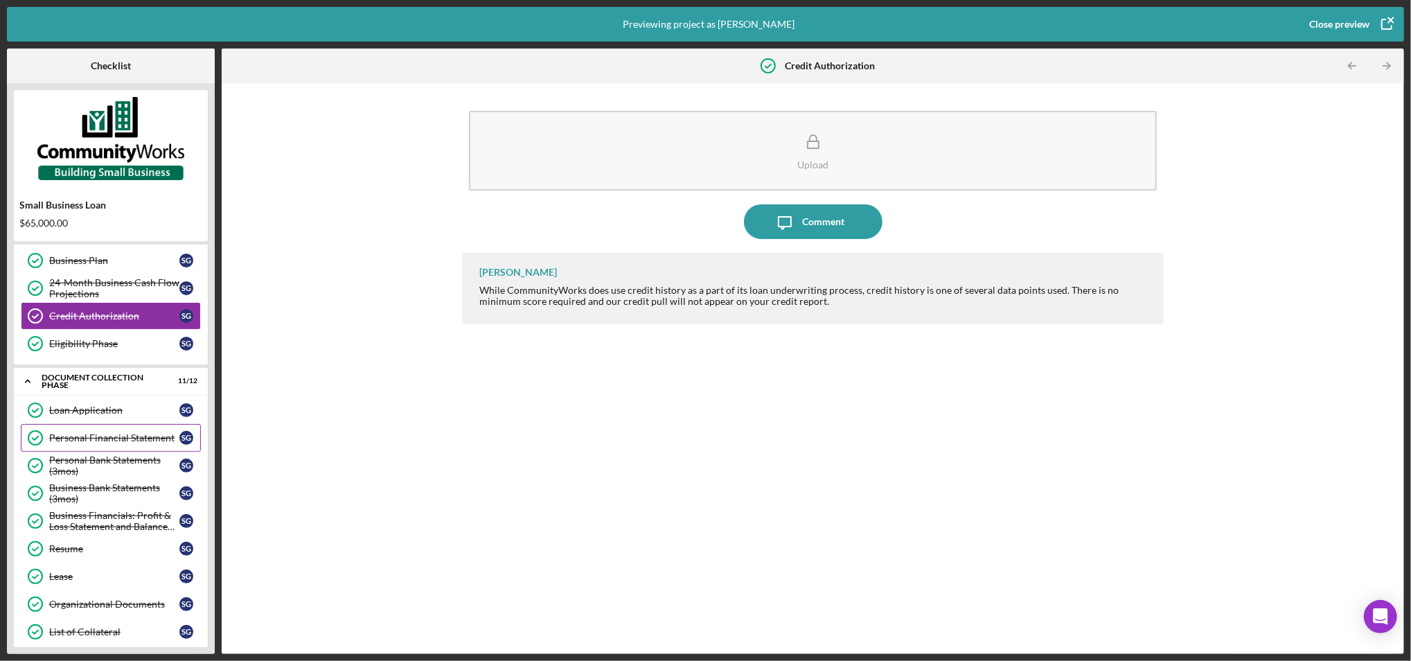
click at [91, 436] on div "Personal Financial Statement" at bounding box center [114, 437] width 130 height 11
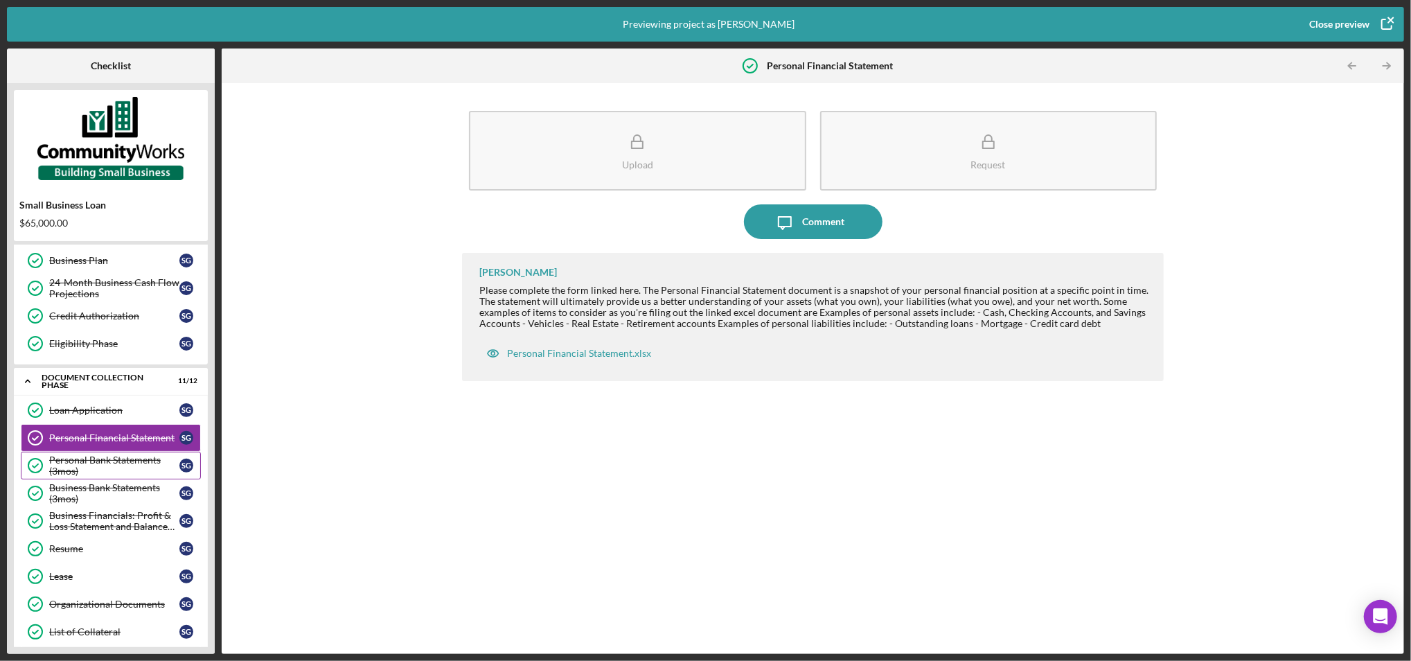
click at [86, 461] on div "Personal Bank Statements (3mos)" at bounding box center [114, 465] width 130 height 22
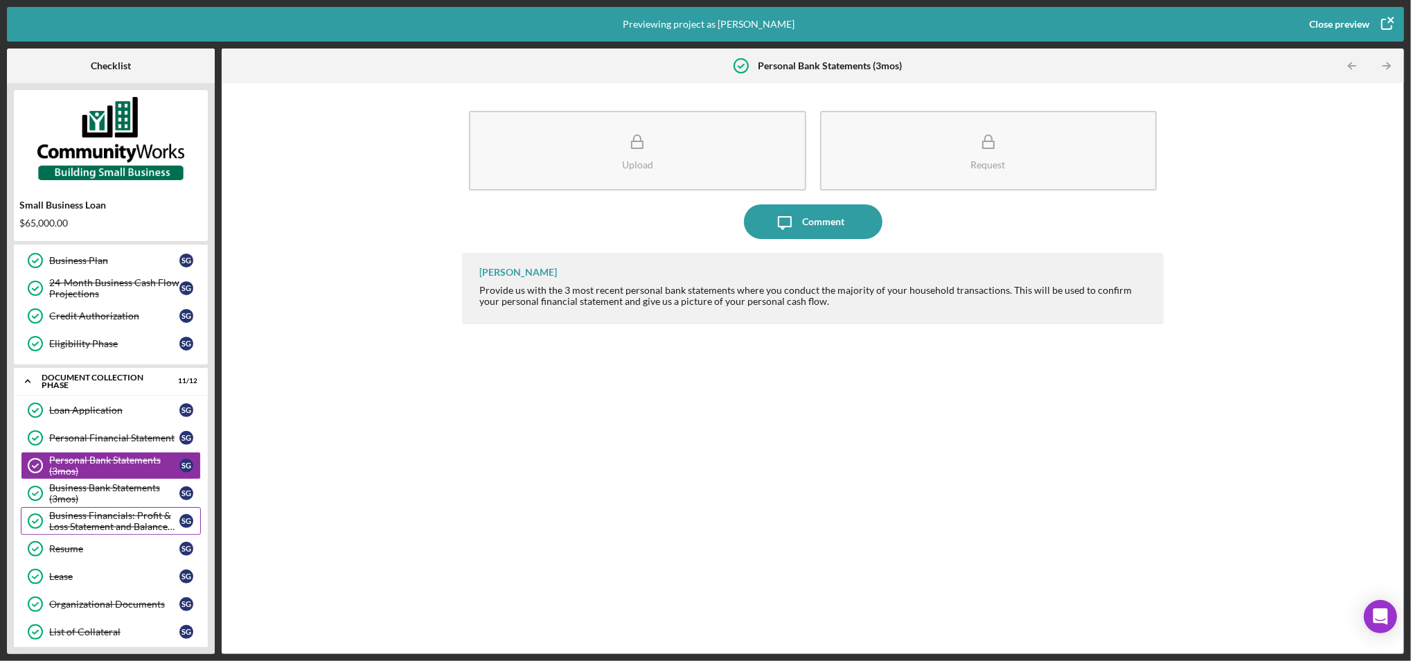
scroll to position [662, 0]
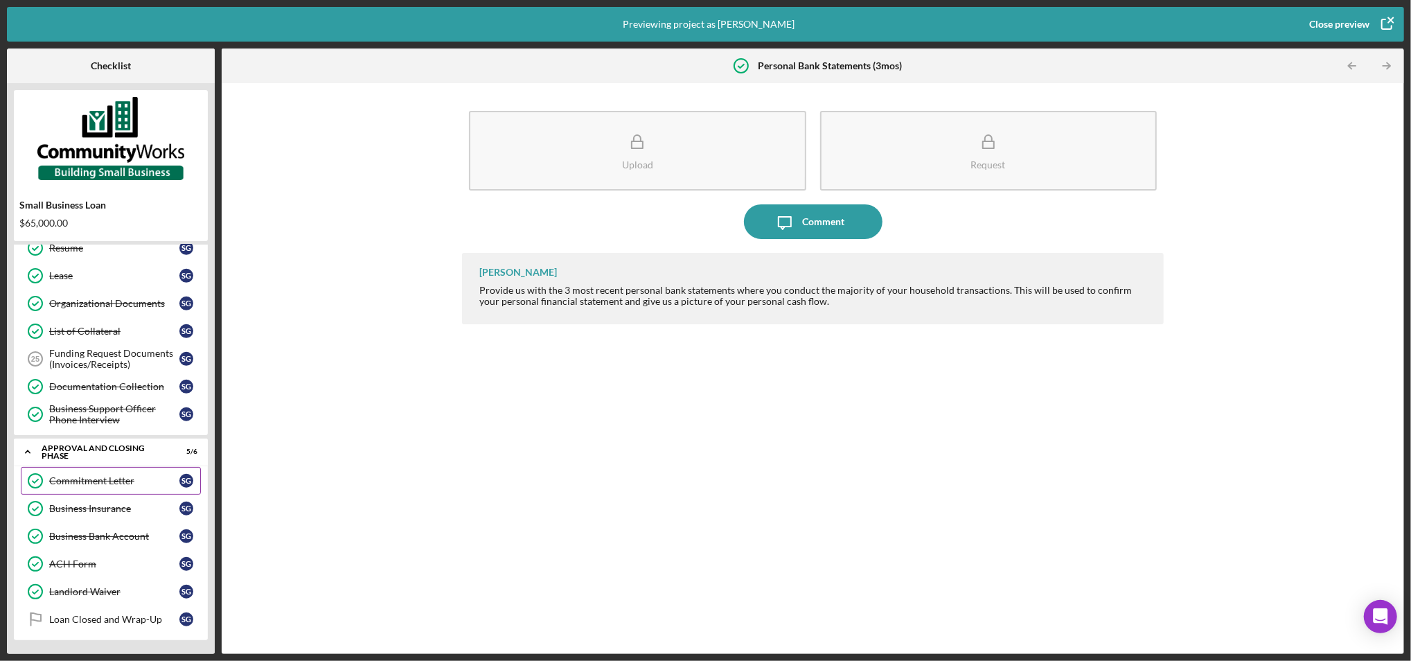
click at [122, 473] on div "Commitment Letter Commitment Letter S G" at bounding box center [111, 481] width 180 height 28
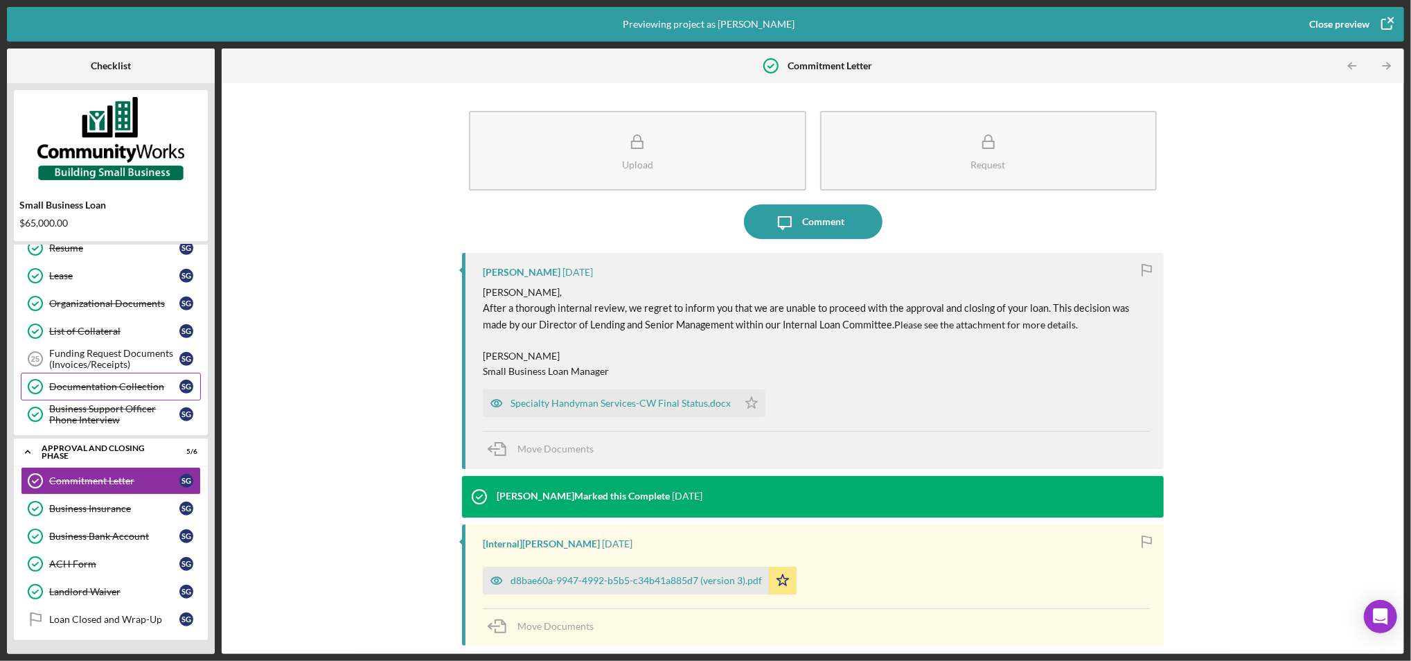
click at [94, 384] on div "Documentation Collection" at bounding box center [114, 386] width 130 height 11
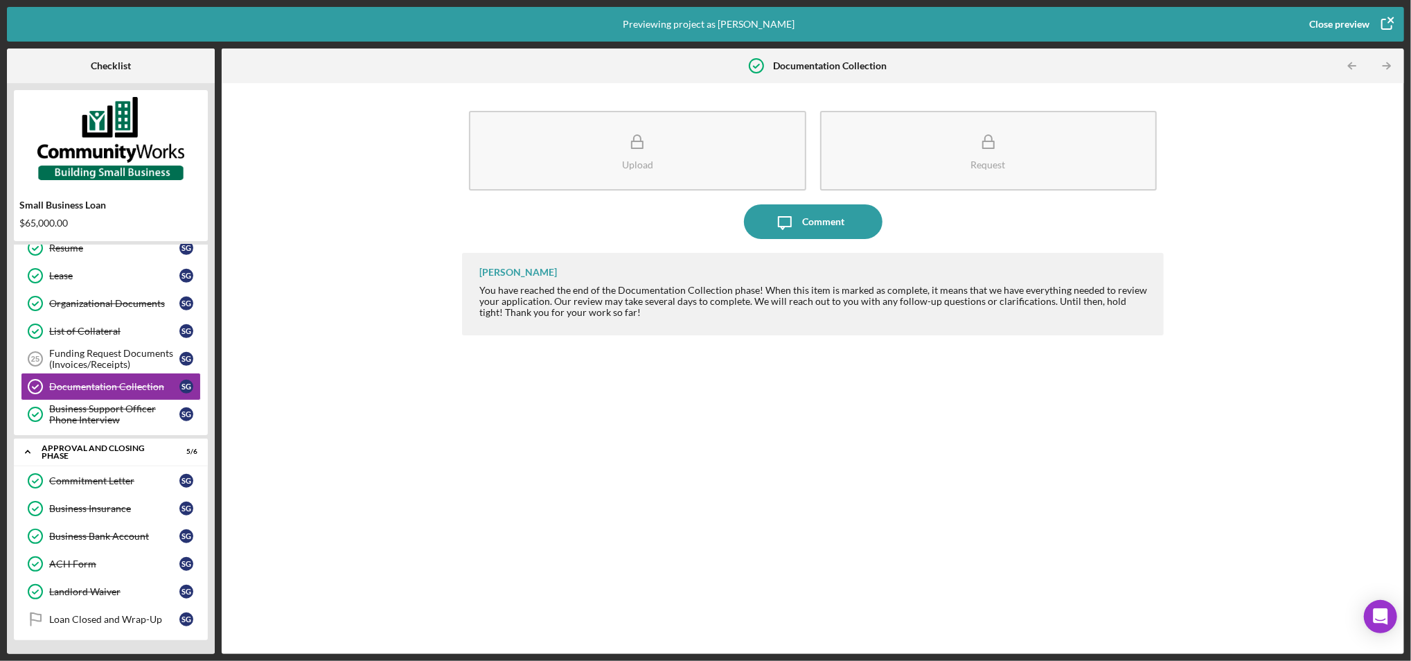
click at [1389, 30] on icon "button" at bounding box center [1386, 24] width 35 height 35
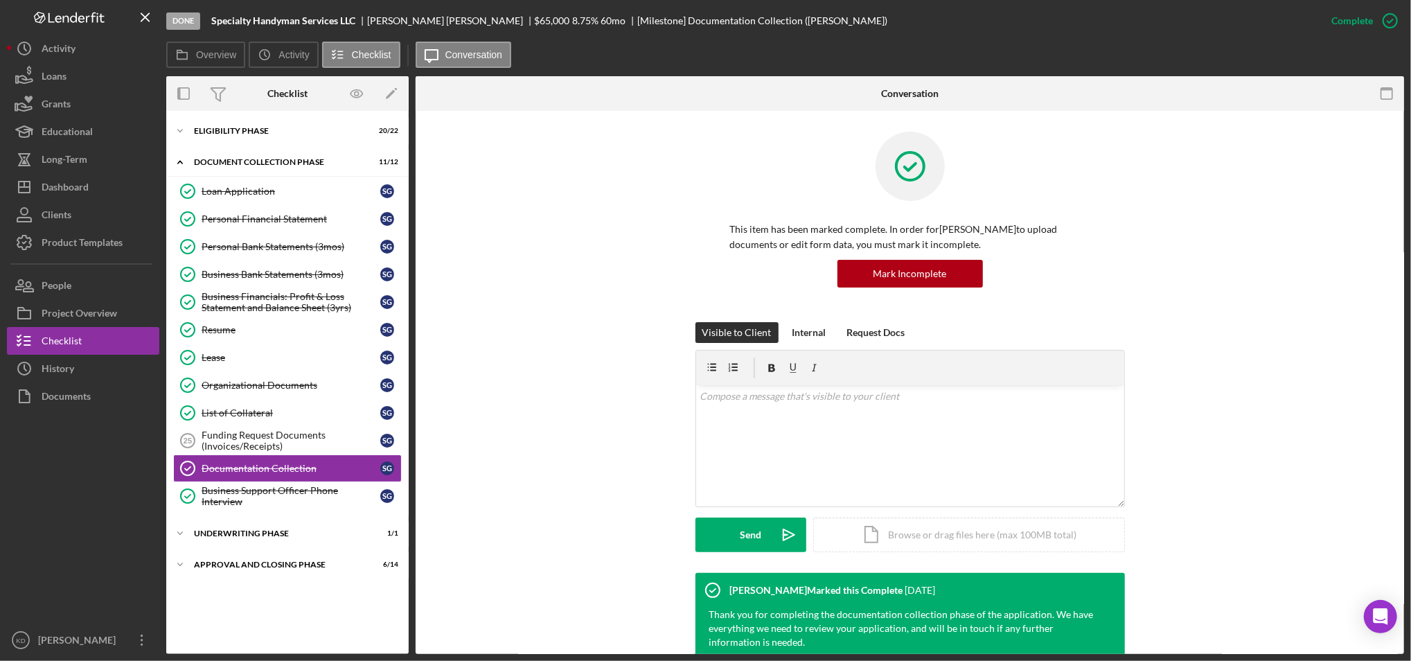
click at [1218, 393] on div "Visible to Client Internal Request Docs v Color teal Color pink Remove color Ad…" at bounding box center [909, 447] width 947 height 251
click at [250, 159] on div "Document Collection Phase" at bounding box center [292, 162] width 197 height 8
